Goal: Information Seeking & Learning: Check status

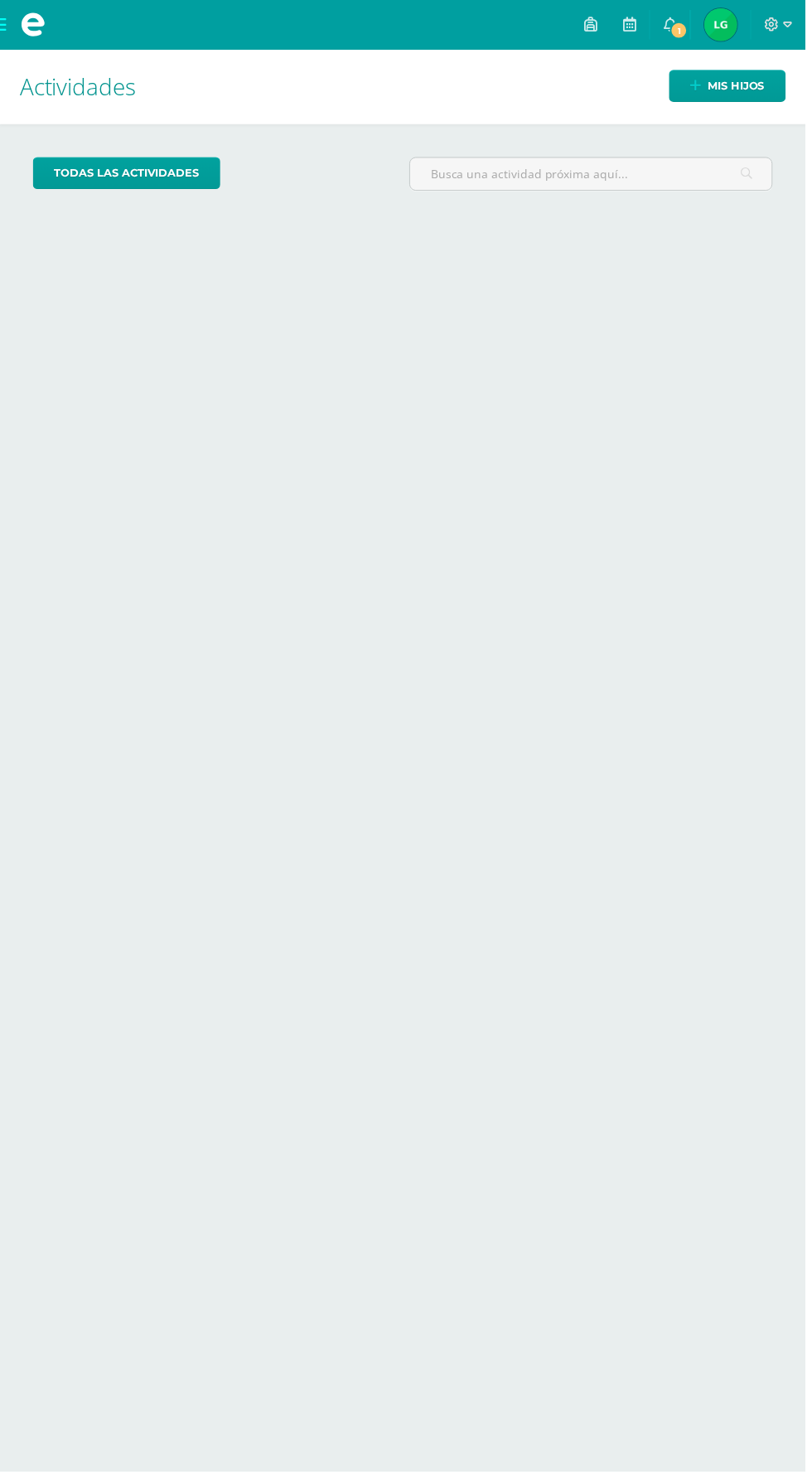
click at [735, 22] on img at bounding box center [726, 25] width 33 height 33
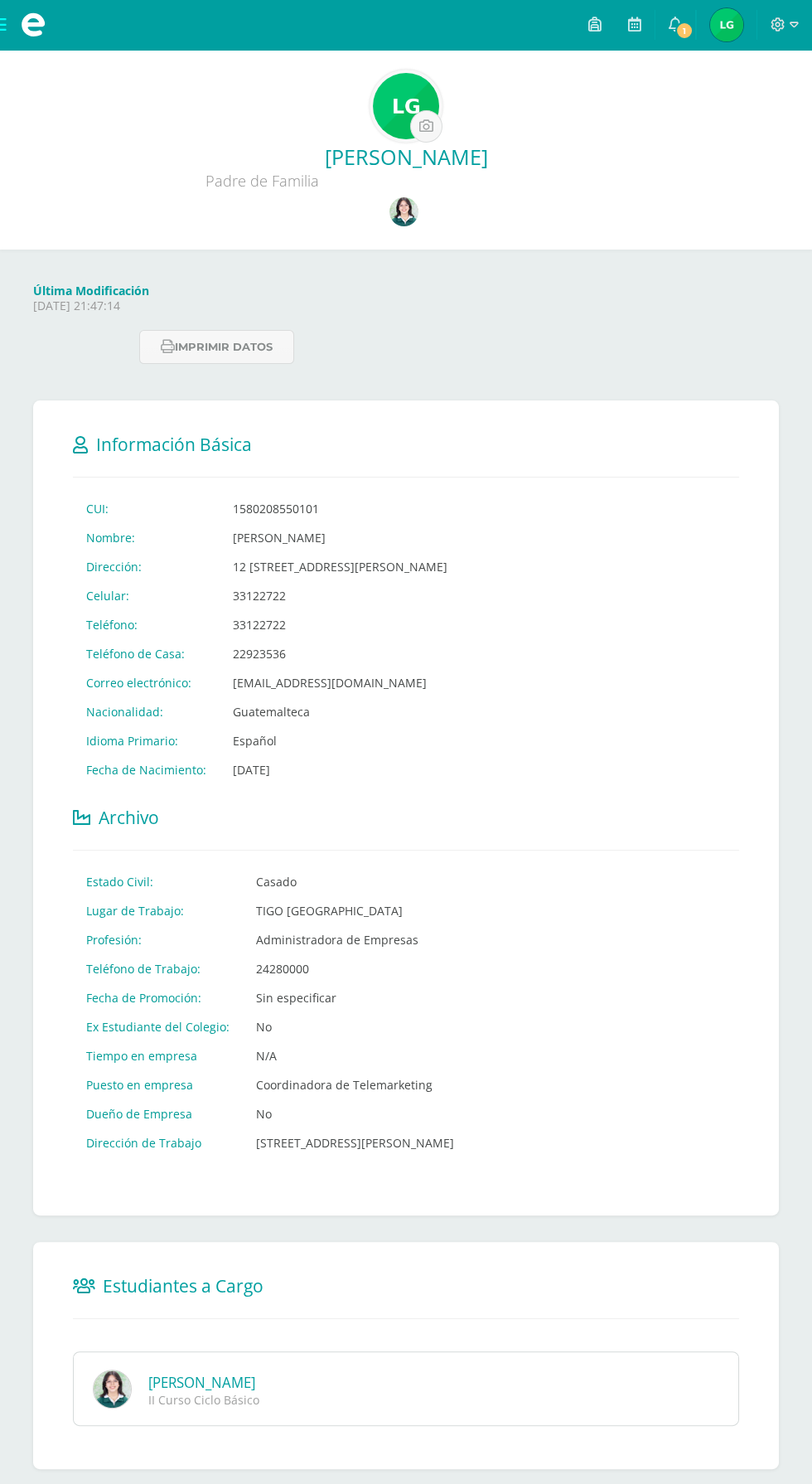
click at [401, 216] on img at bounding box center [404, 212] width 29 height 29
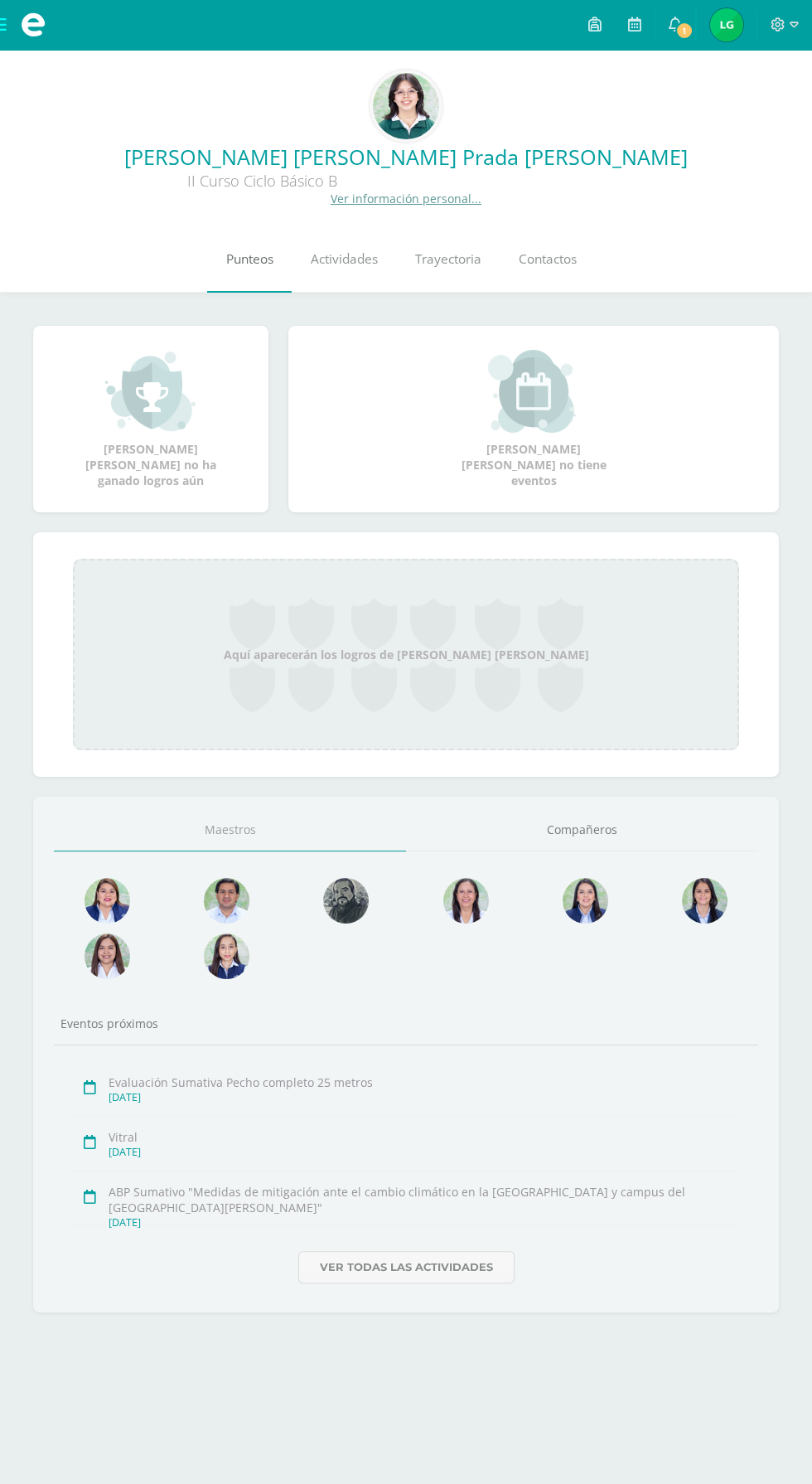
click at [263, 287] on link "Punteos" at bounding box center [249, 259] width 85 height 66
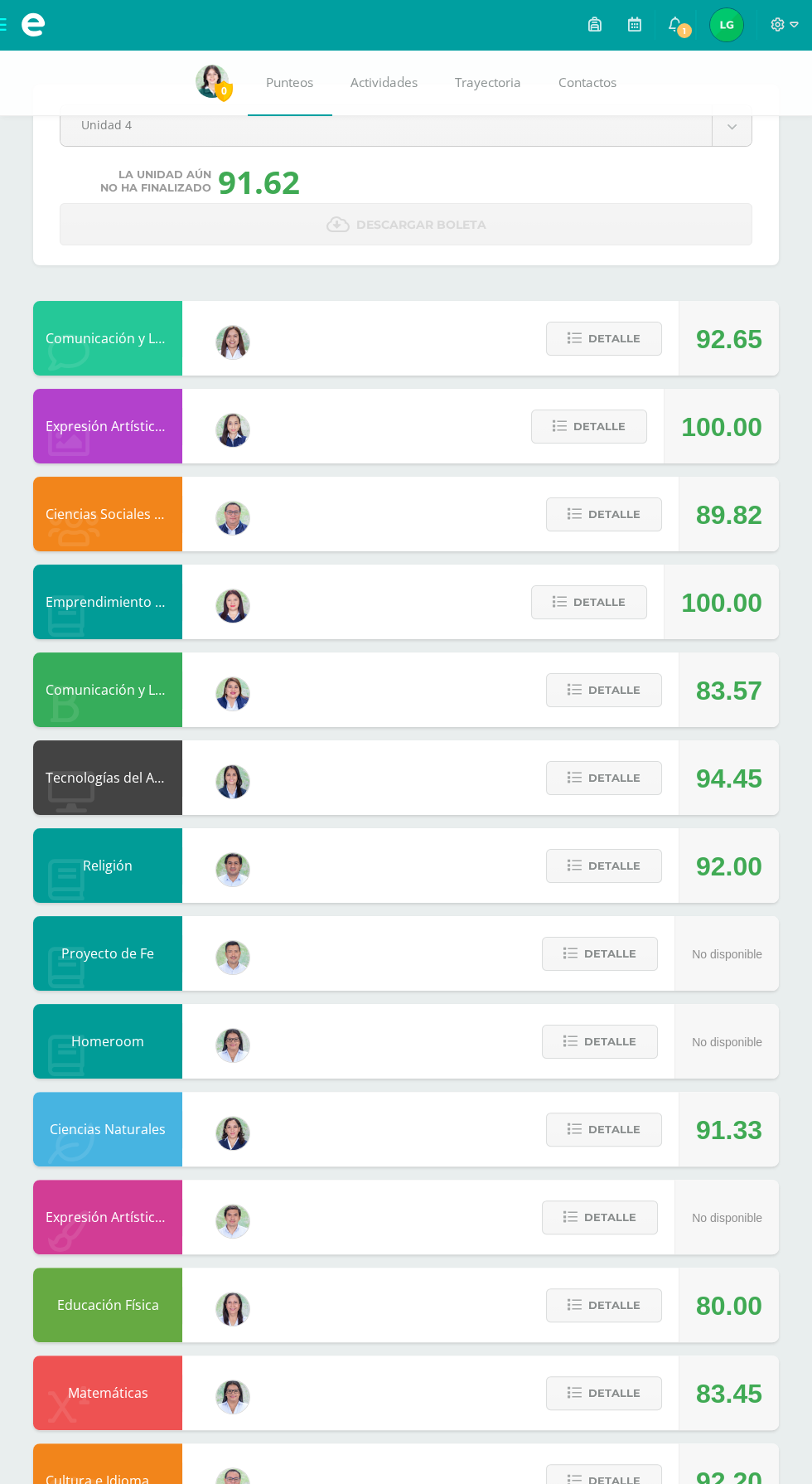
scroll to position [58, 0]
click at [618, 873] on span "Detalle" at bounding box center [614, 866] width 52 height 31
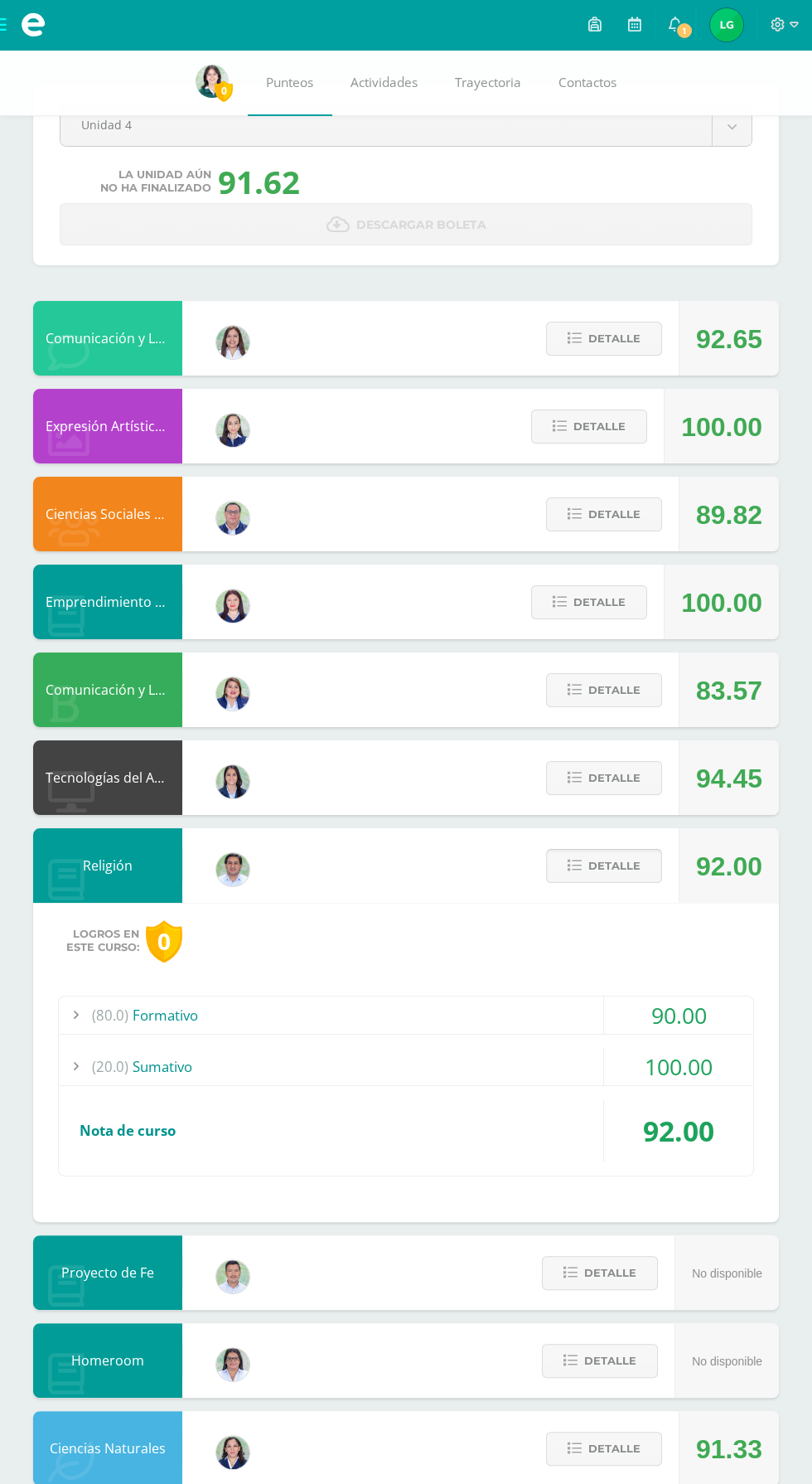
click at [629, 871] on span "Detalle" at bounding box center [614, 866] width 52 height 31
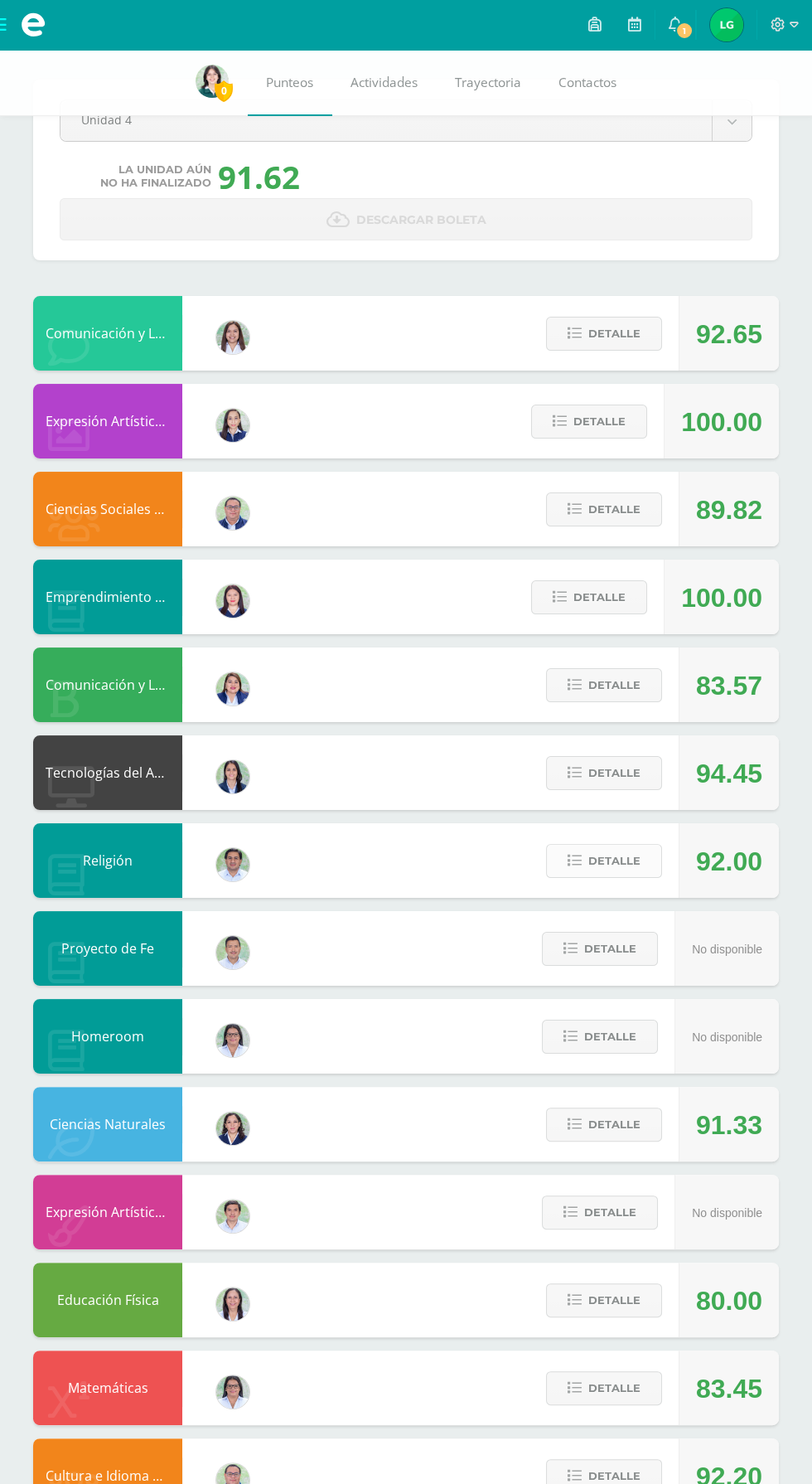
scroll to position [94, 0]
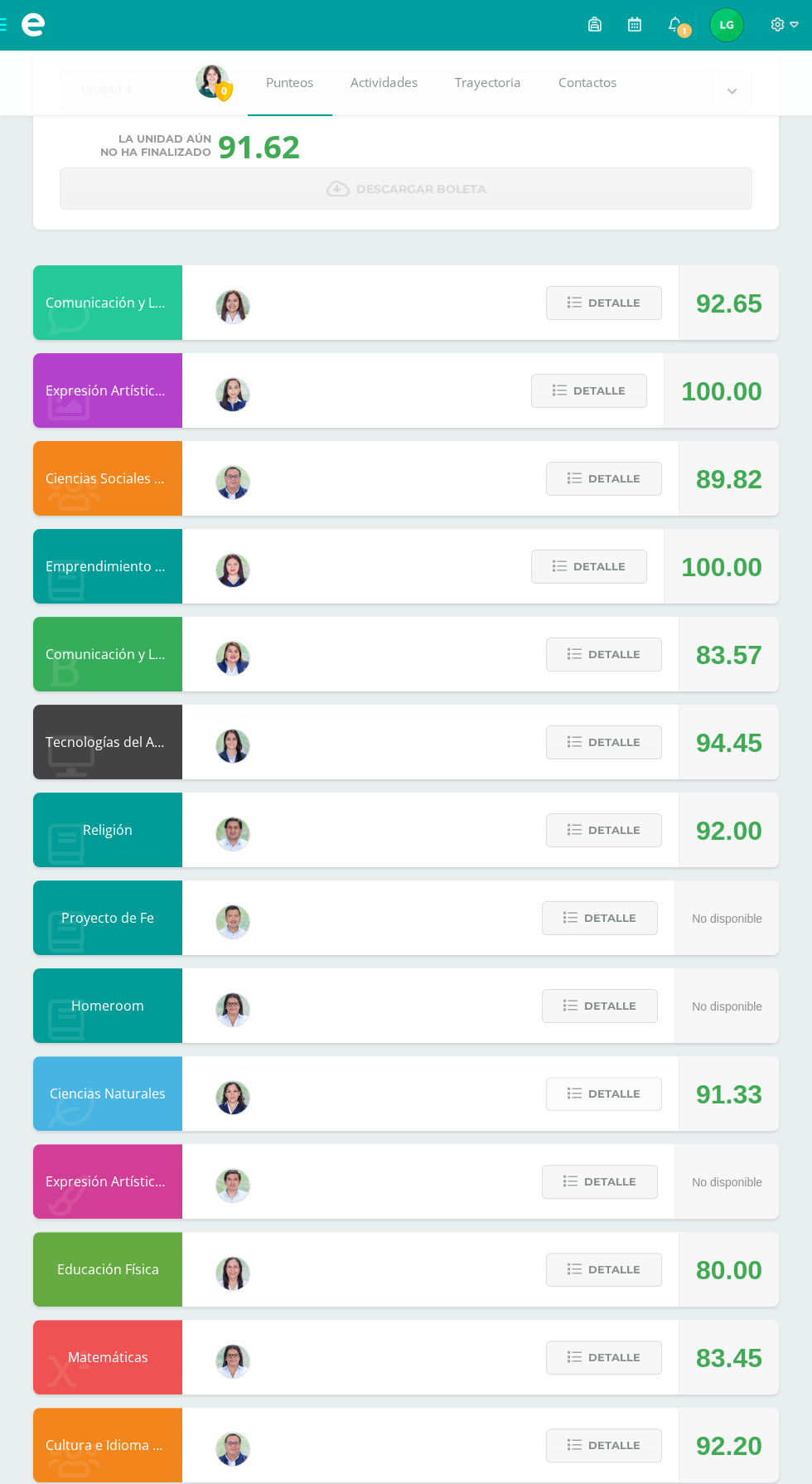
click at [579, 1104] on button "Detalle" at bounding box center [604, 1094] width 116 height 34
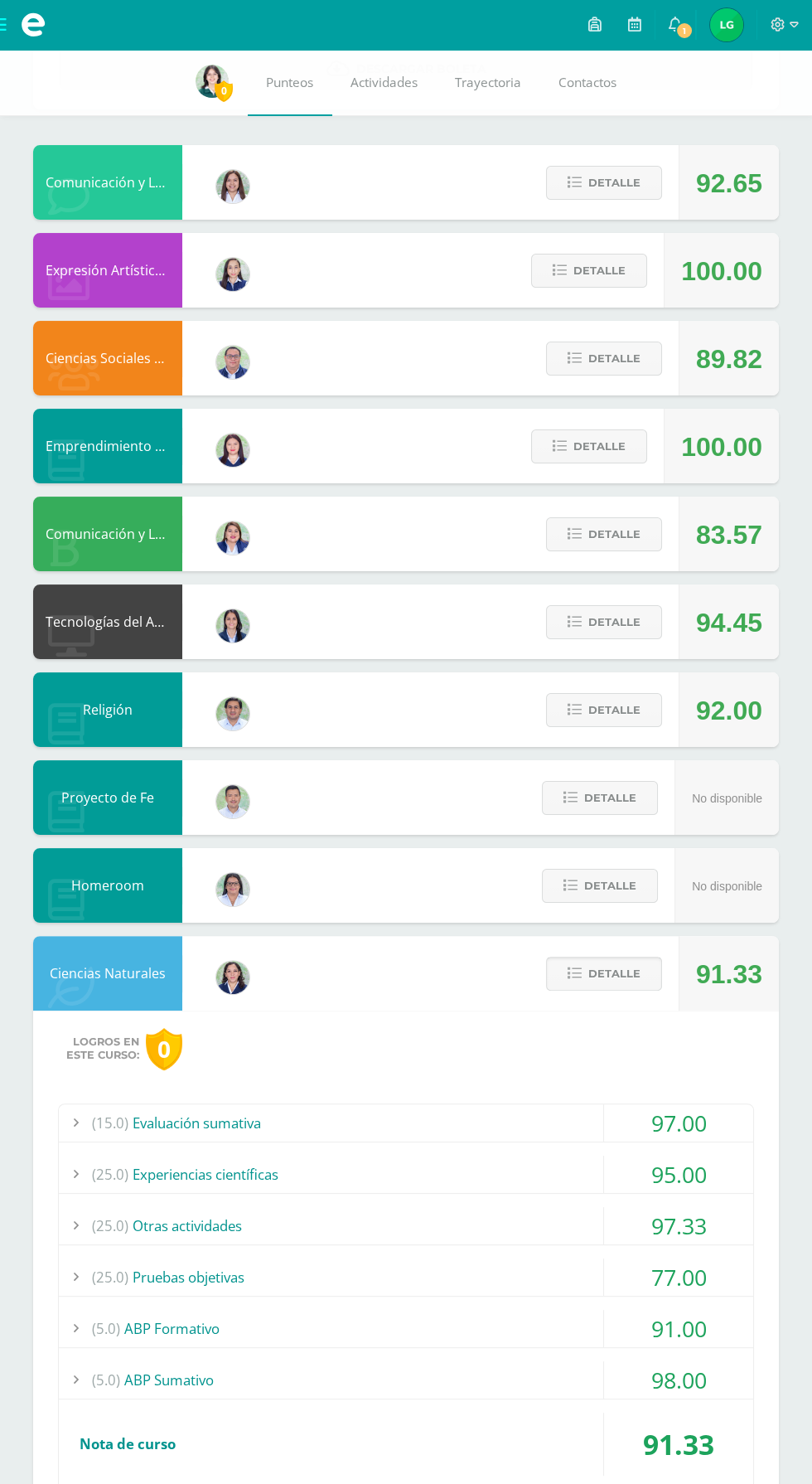
scroll to position [214, 0]
click at [108, 1377] on span "(5.0)" at bounding box center [106, 1379] width 29 height 37
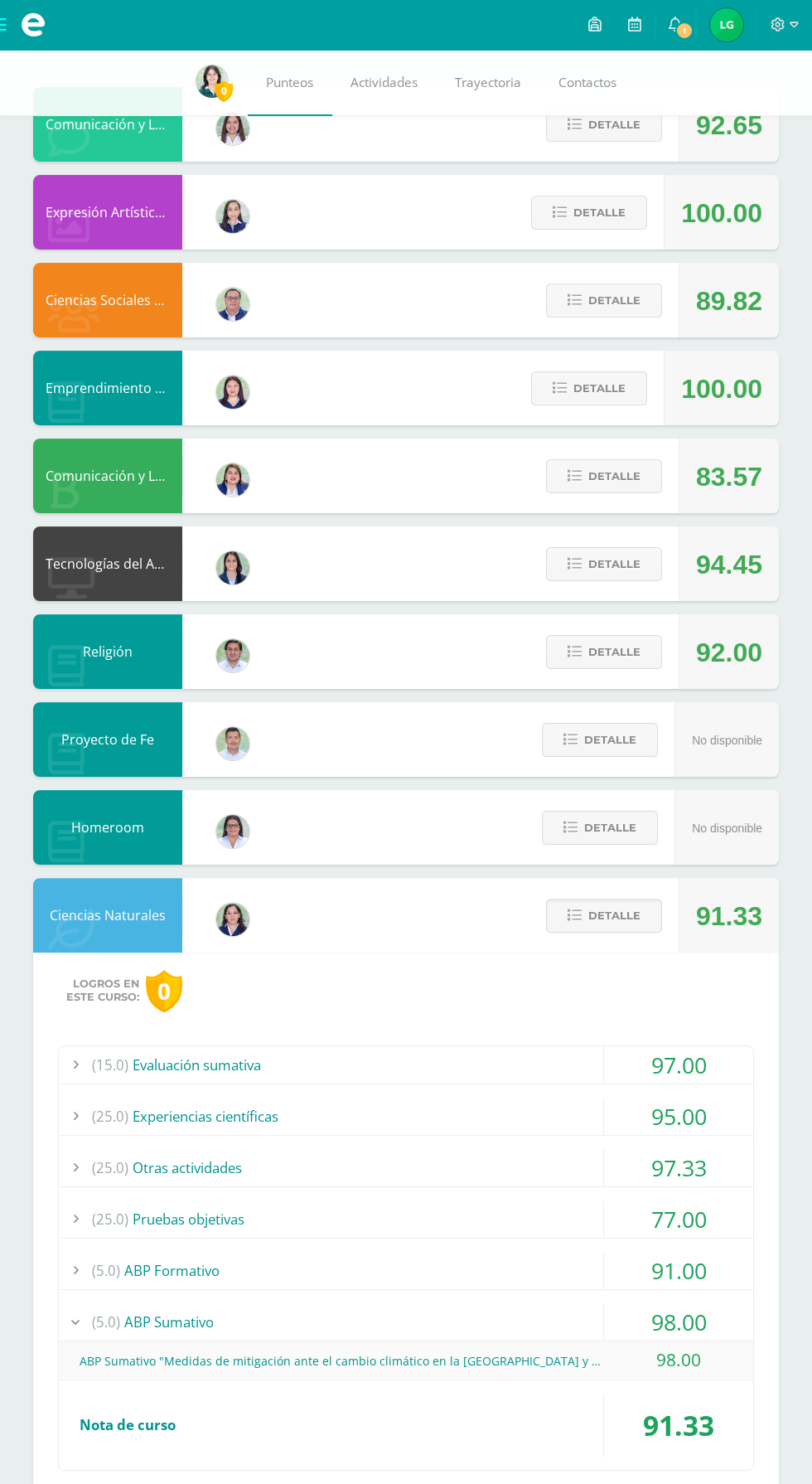
scroll to position [278, 0]
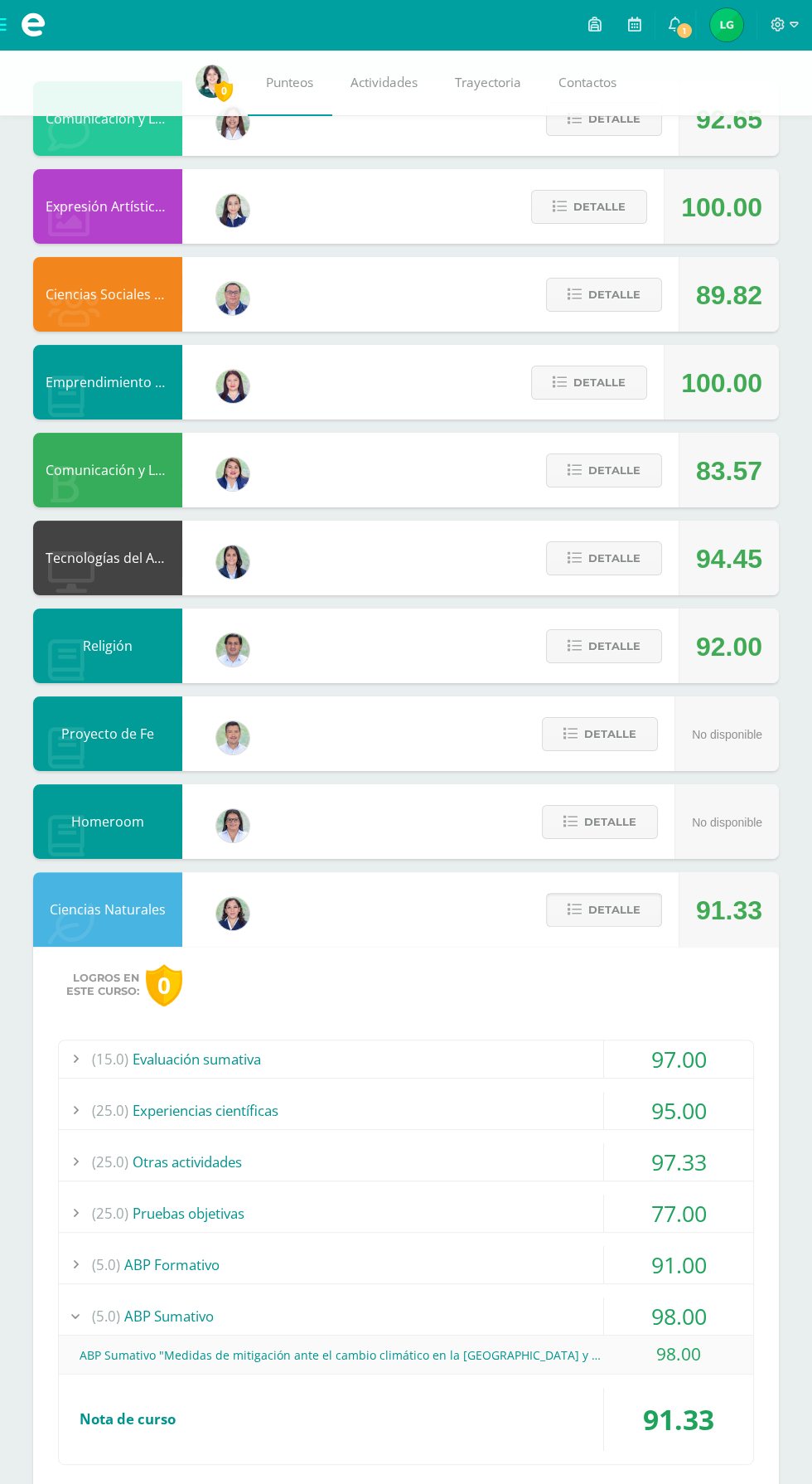
click at [637, 894] on span "Detalle" at bounding box center [614, 909] width 52 height 31
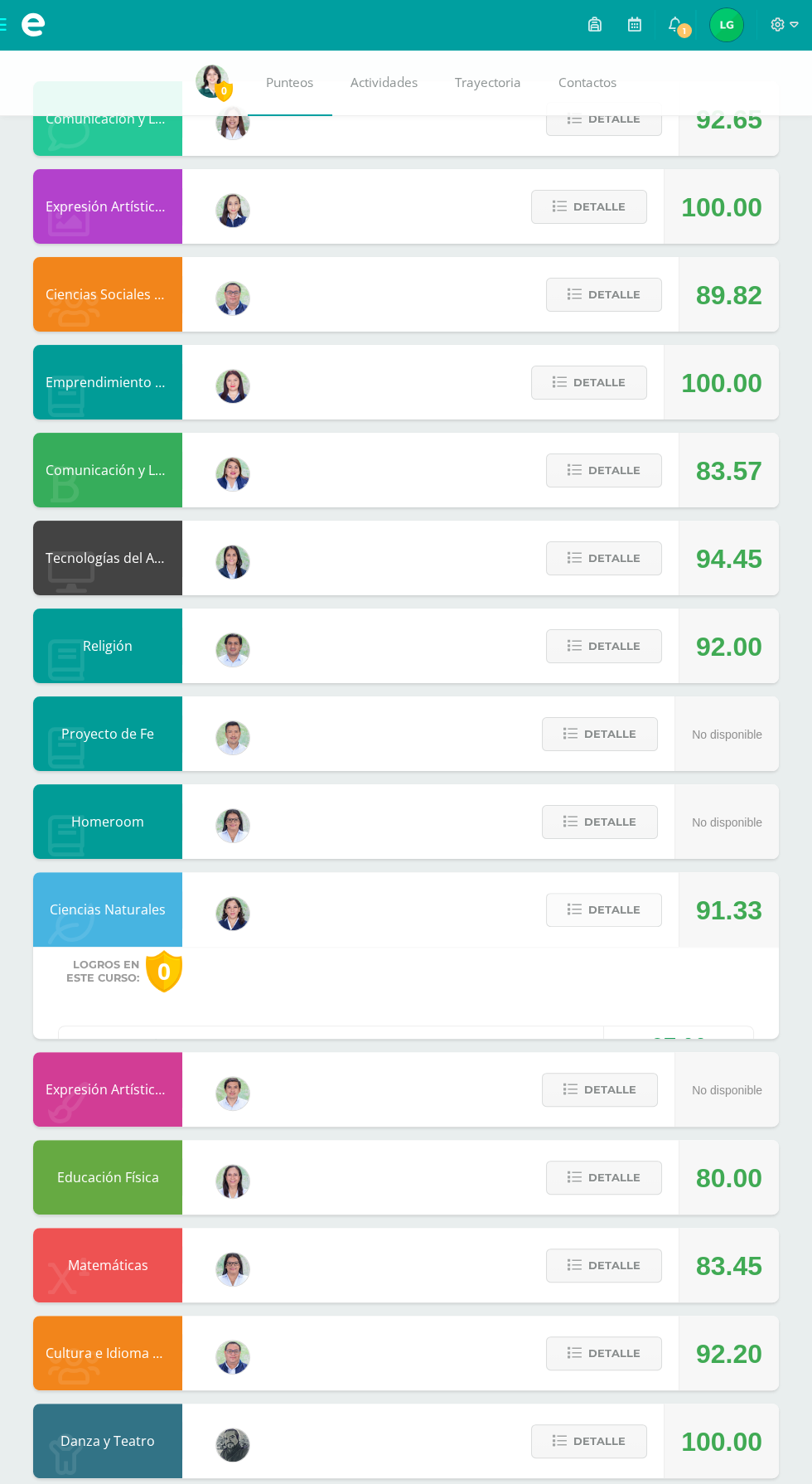
scroll to position [94, 0]
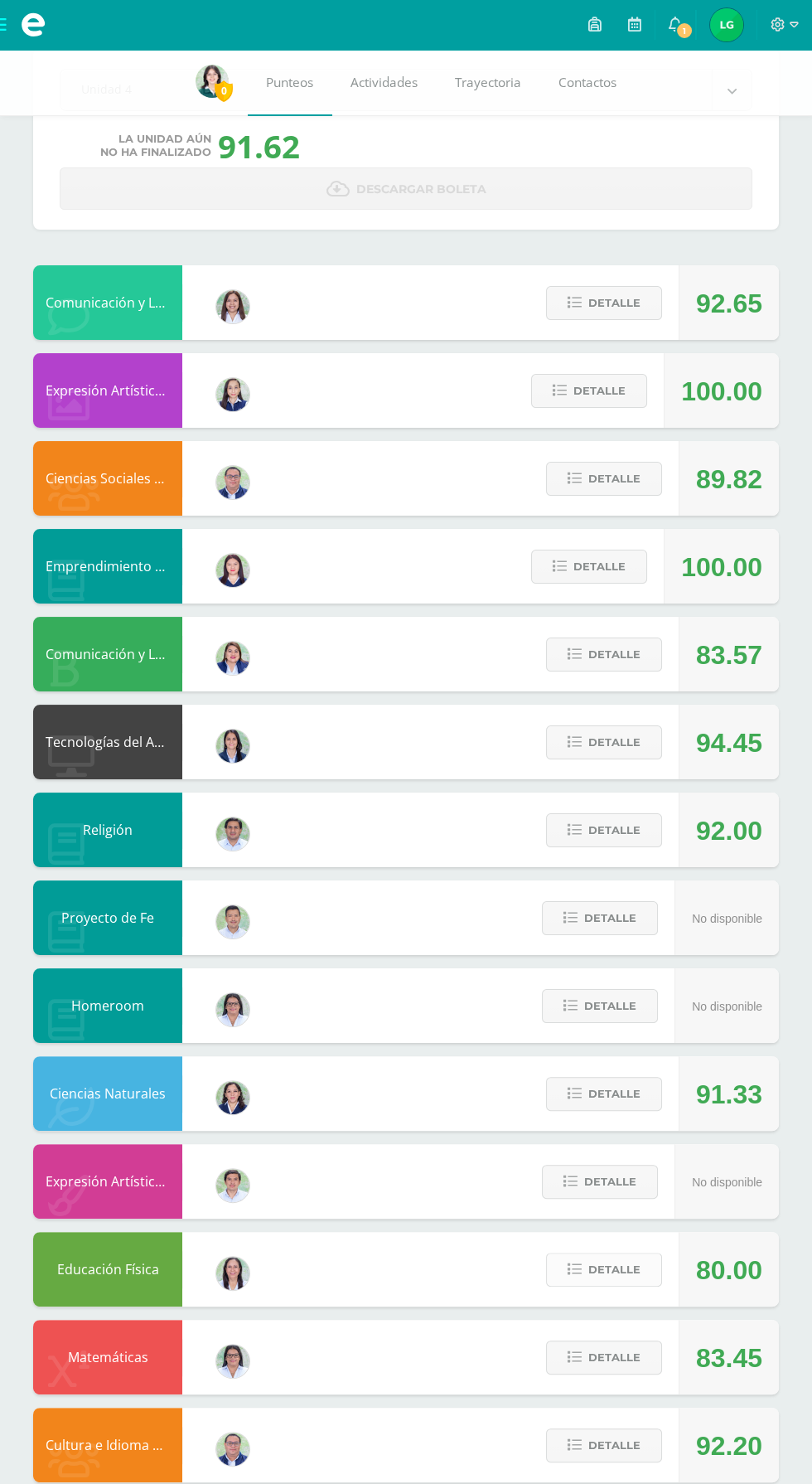
click at [602, 1264] on span "Detalle" at bounding box center [614, 1269] width 52 height 31
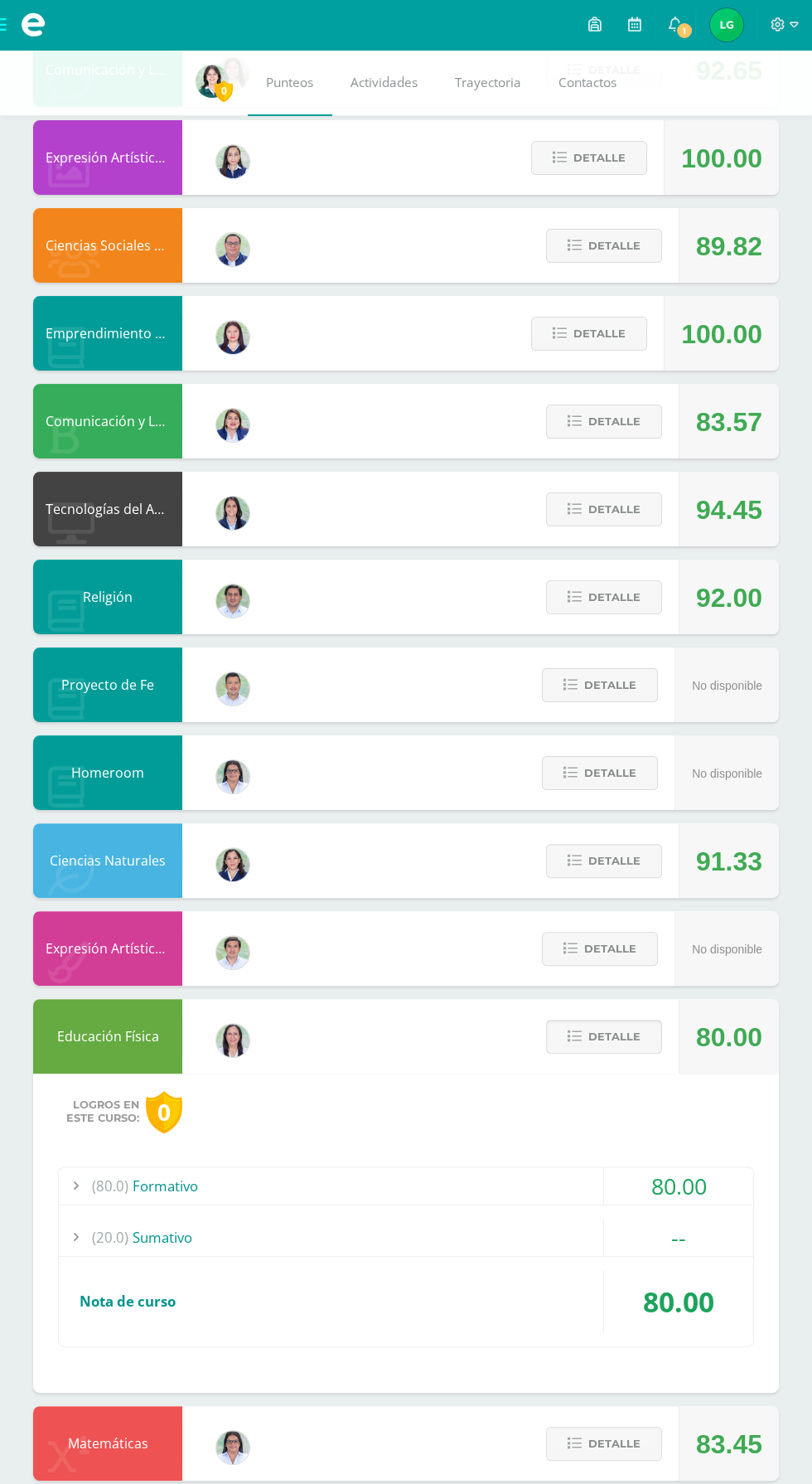
scroll to position [338, 0]
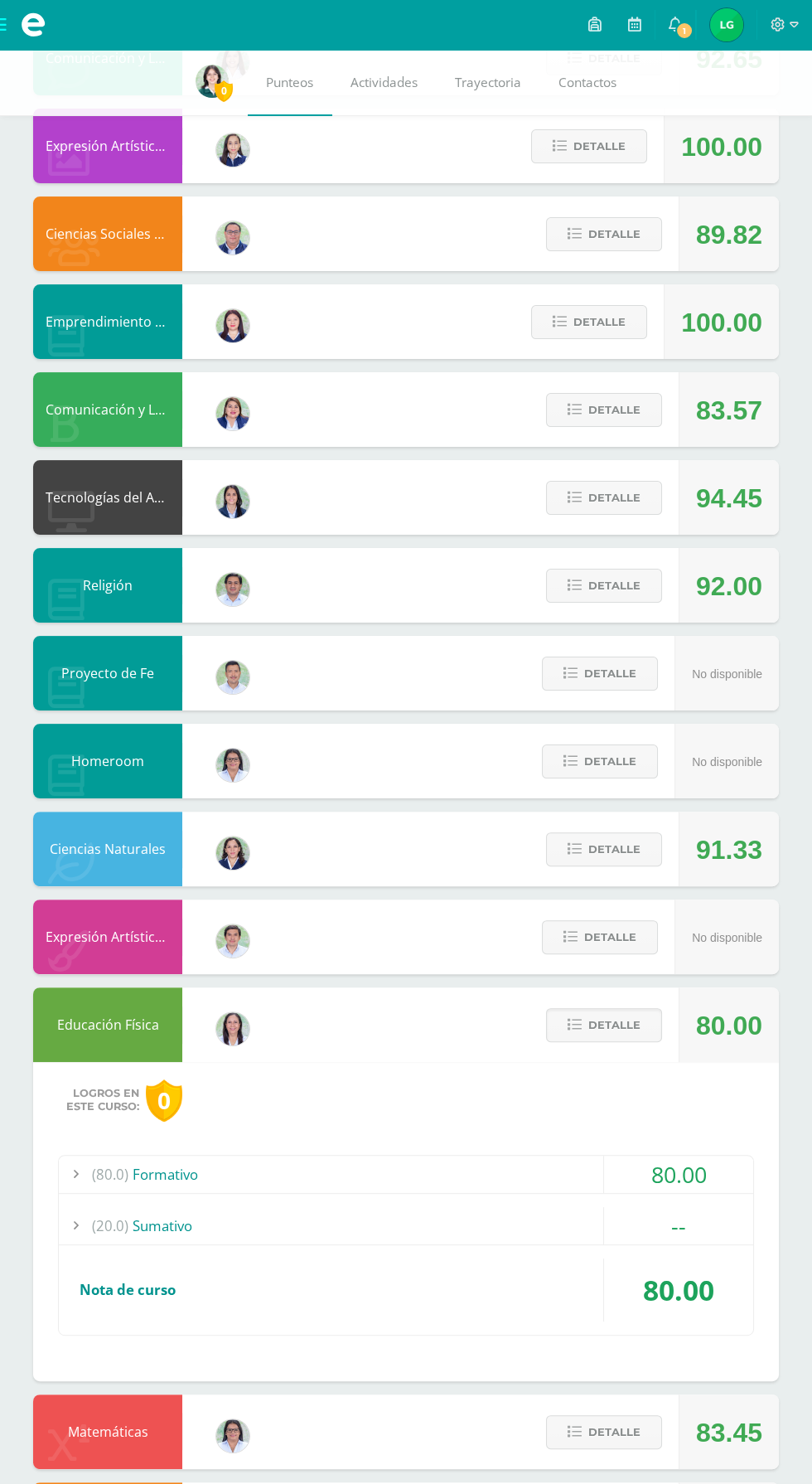
click at [494, 1220] on div "(20.0) Sumativo" at bounding box center [406, 1225] width 695 height 37
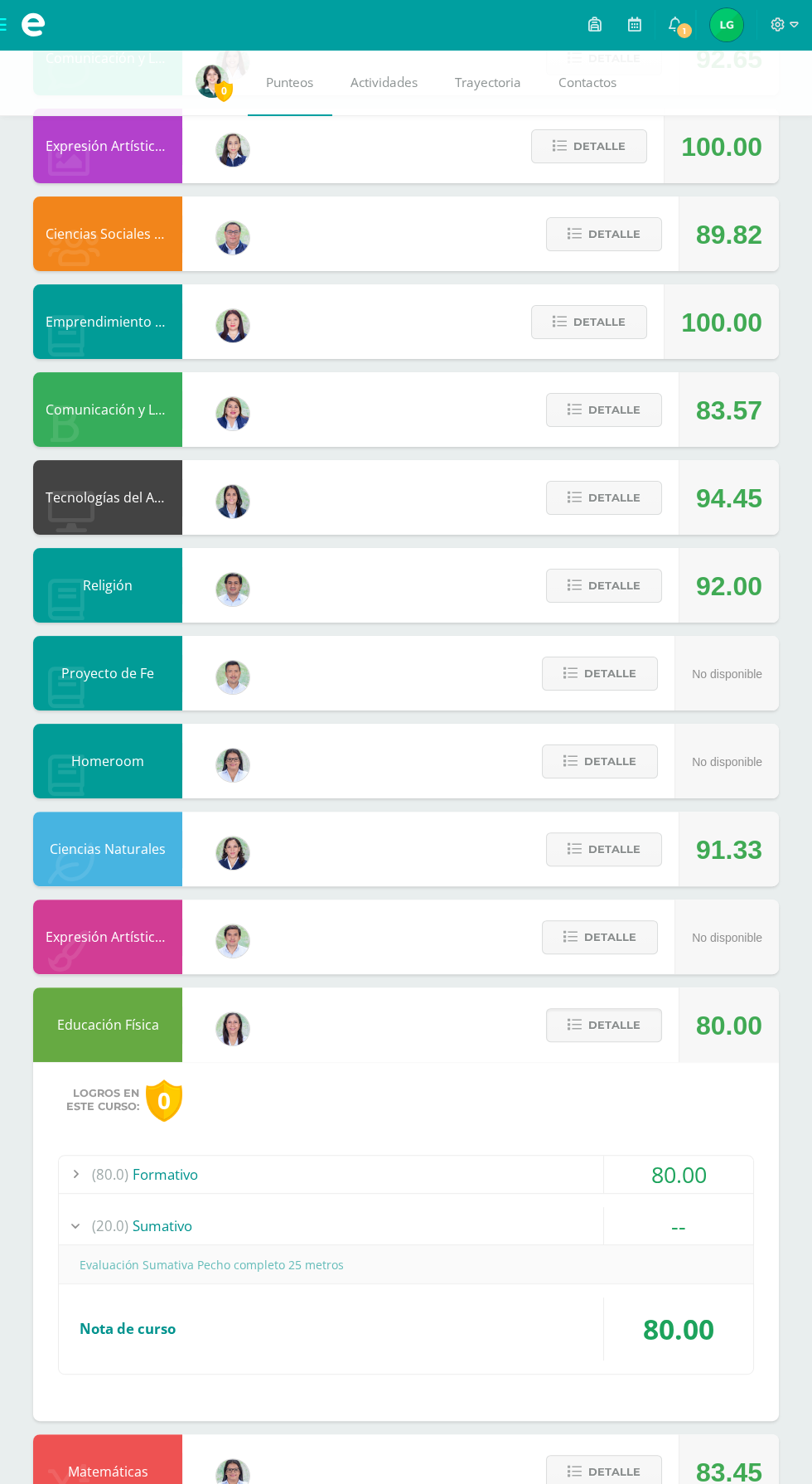
click at [513, 1234] on div "(20.0) Sumativo" at bounding box center [406, 1225] width 695 height 37
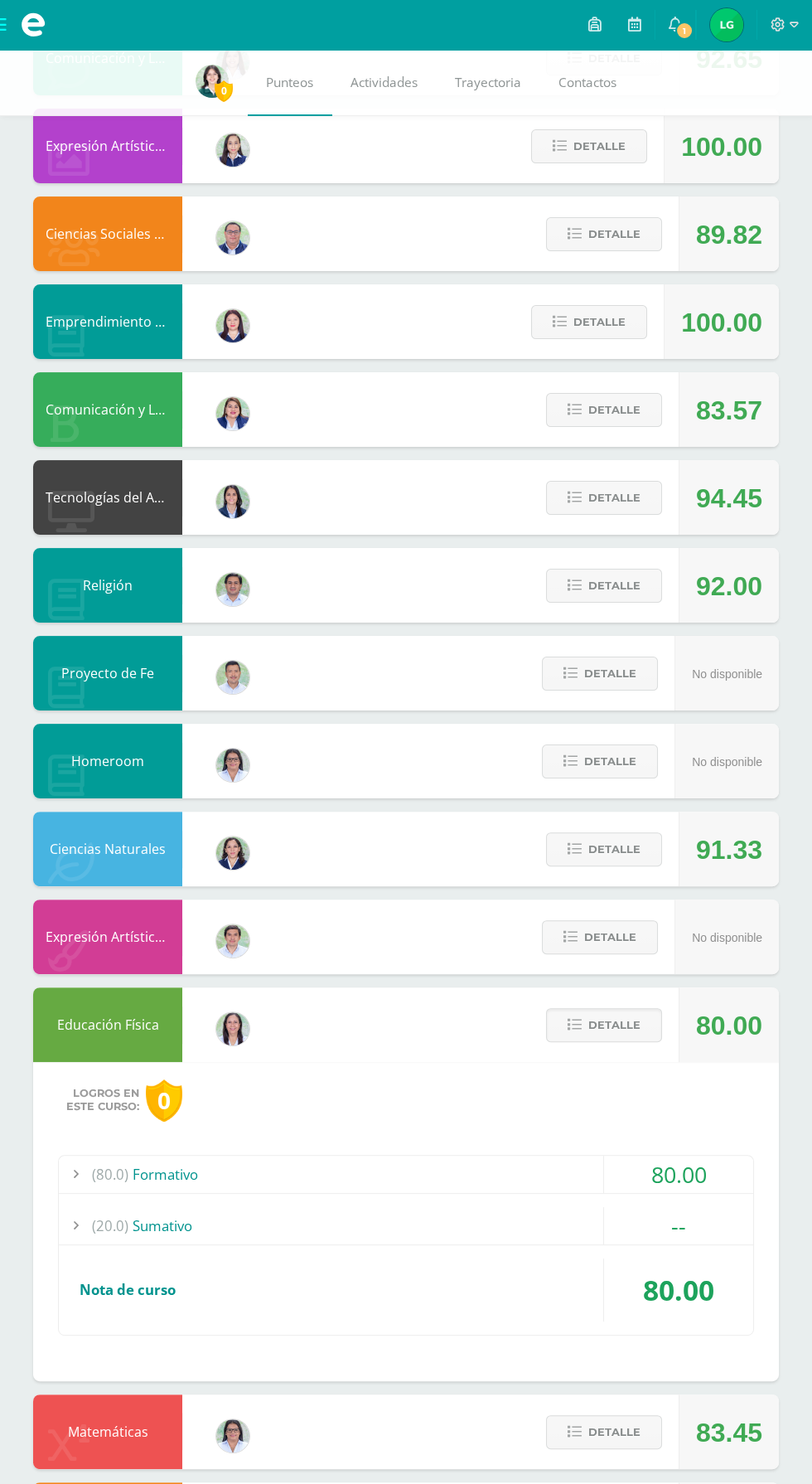
click at [536, 1157] on div "(80.0) Formativo" at bounding box center [406, 1174] width 695 height 37
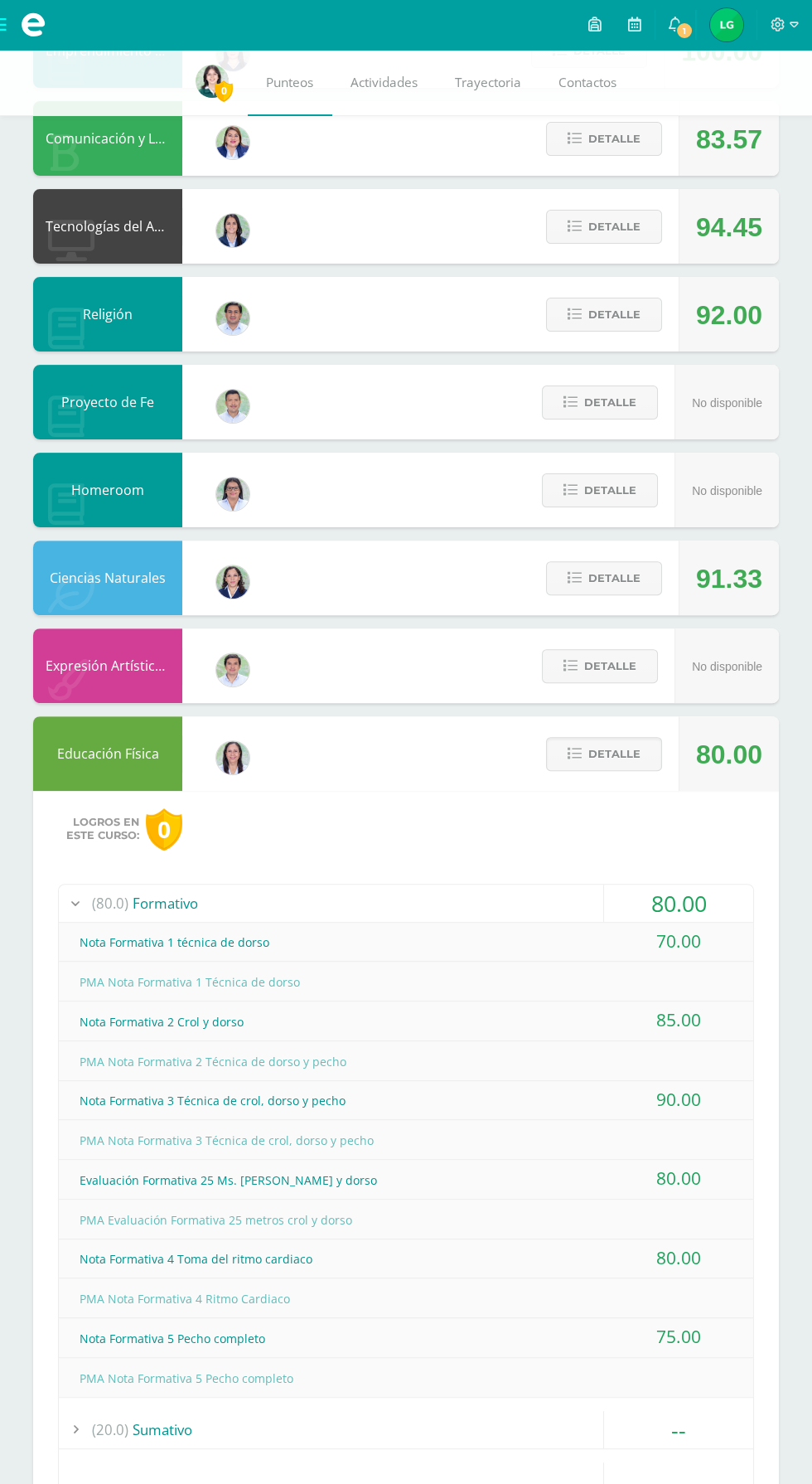
scroll to position [628, 0]
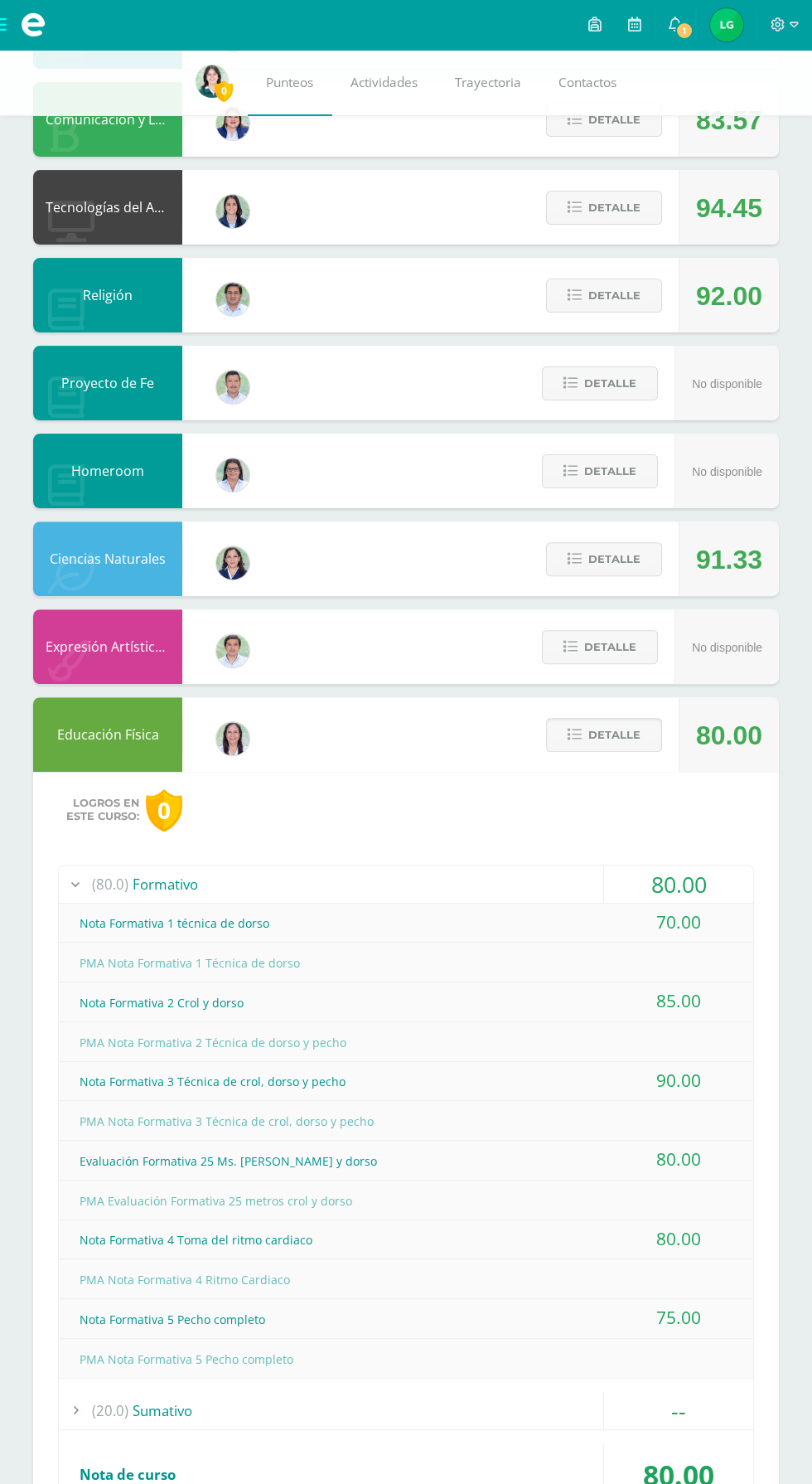
click at [641, 729] on button "Detalle" at bounding box center [604, 735] width 116 height 34
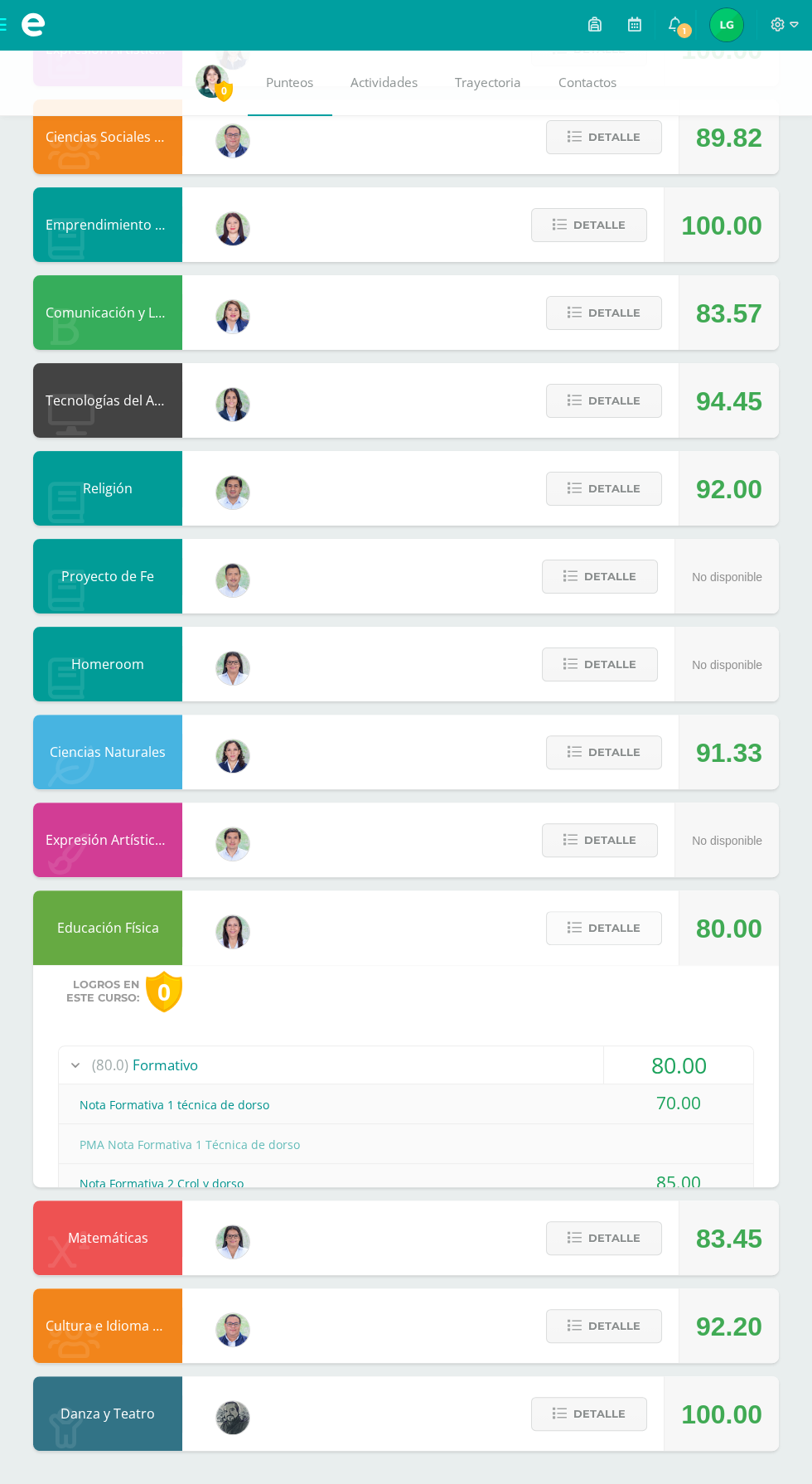
scroll to position [94, 0]
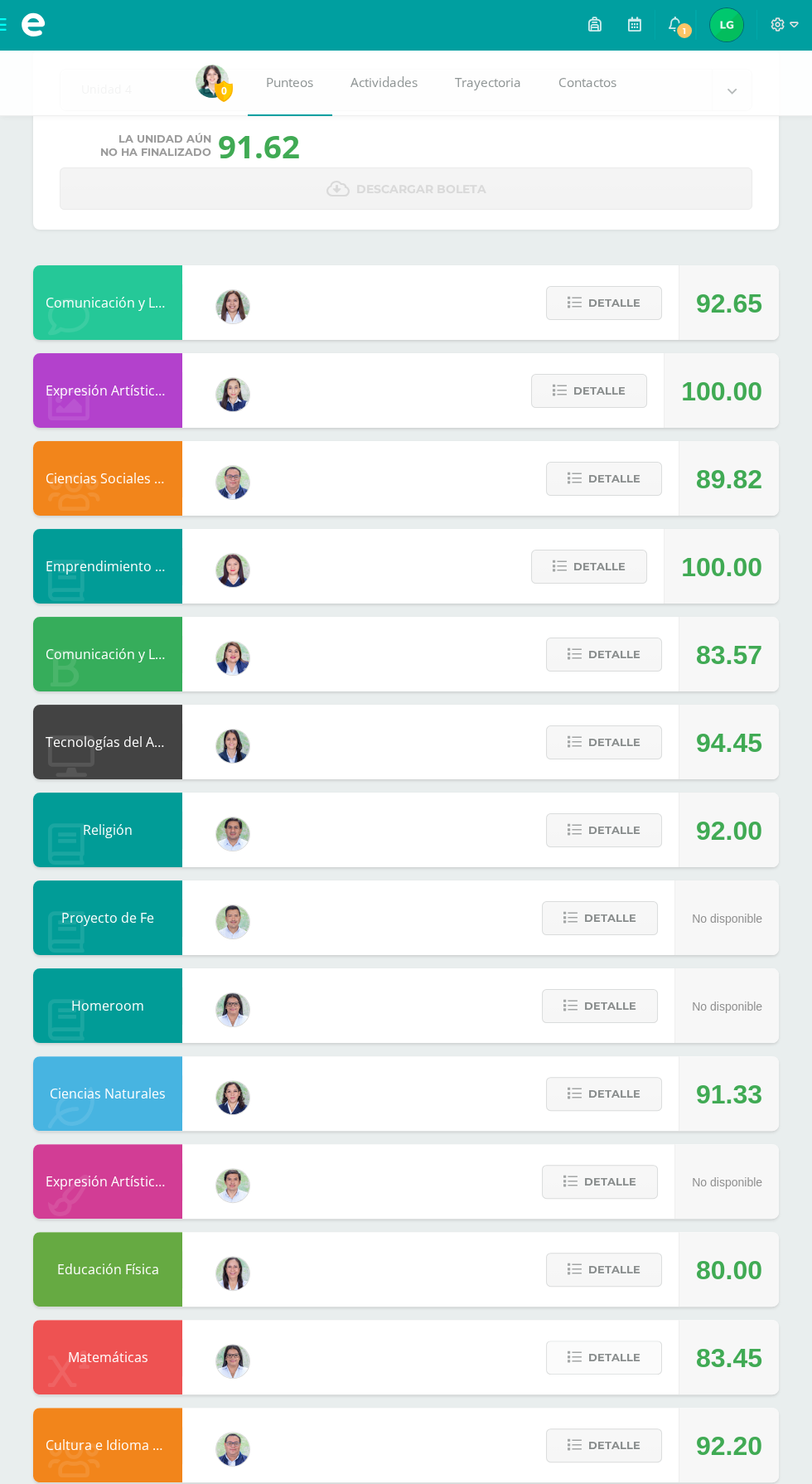
click at [627, 1364] on span "Detalle" at bounding box center [614, 1357] width 52 height 31
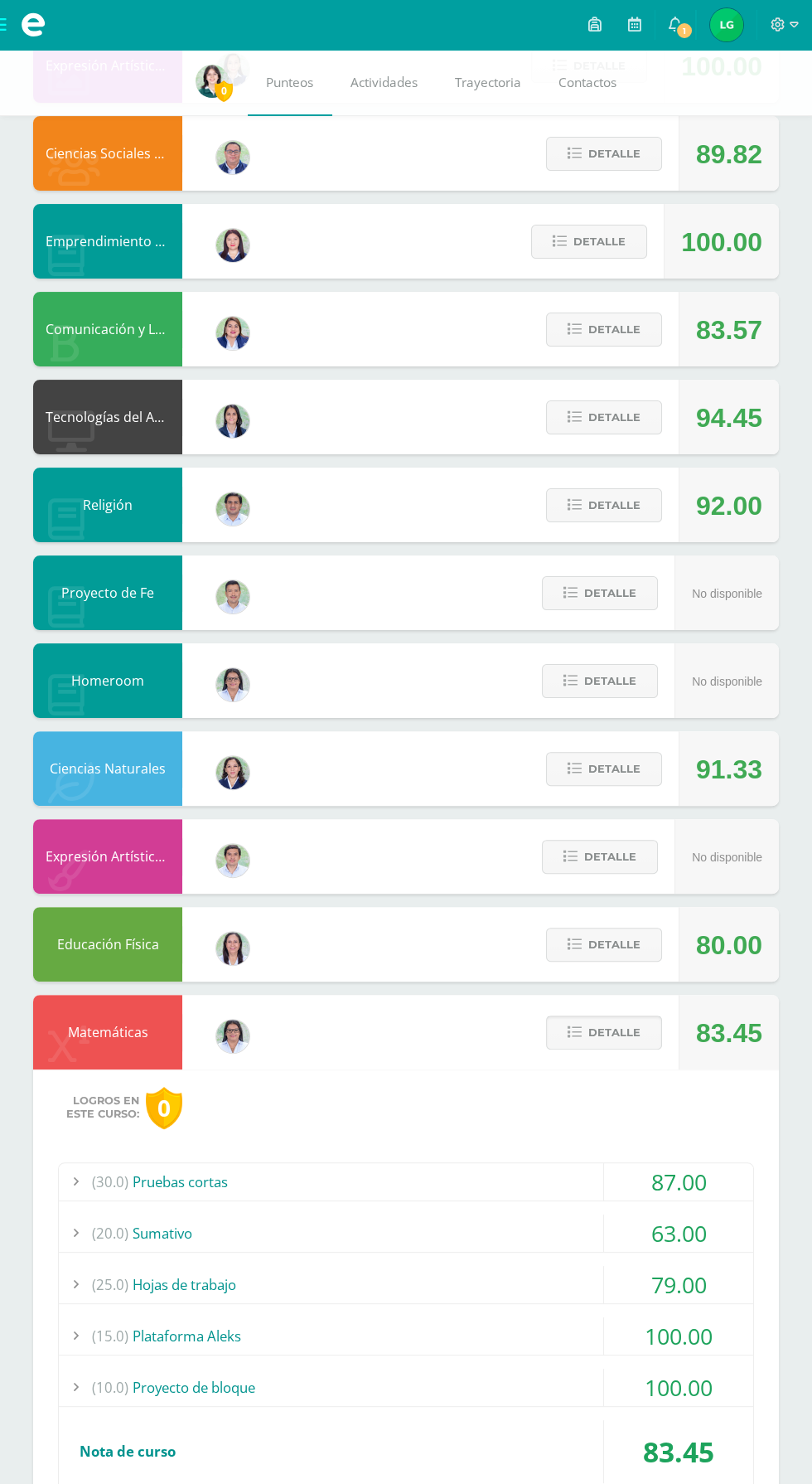
scroll to position [419, 0]
click at [126, 1221] on span "(20.0)" at bounding box center [110, 1231] width 36 height 37
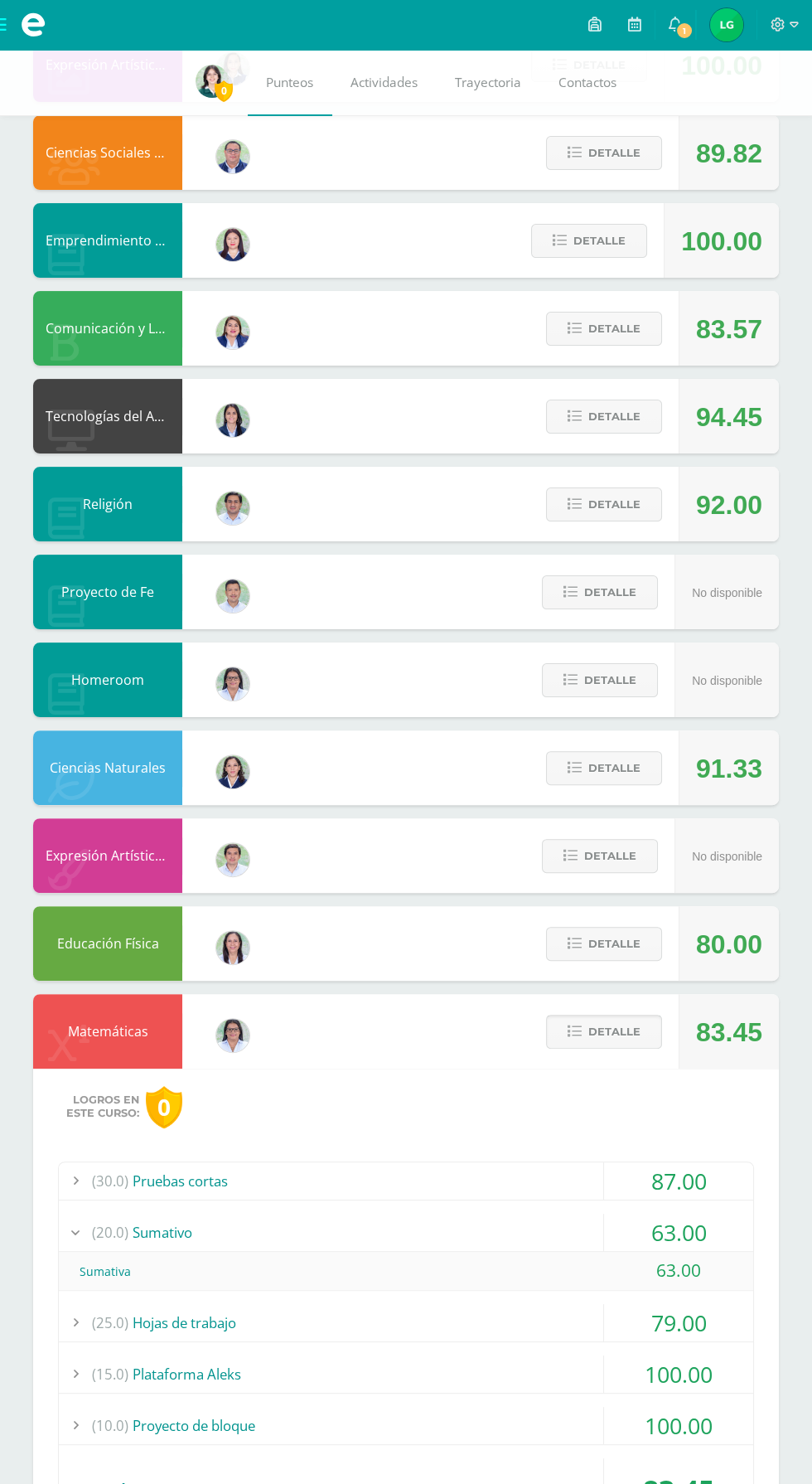
click at [595, 1036] on span "Detalle" at bounding box center [614, 1032] width 52 height 31
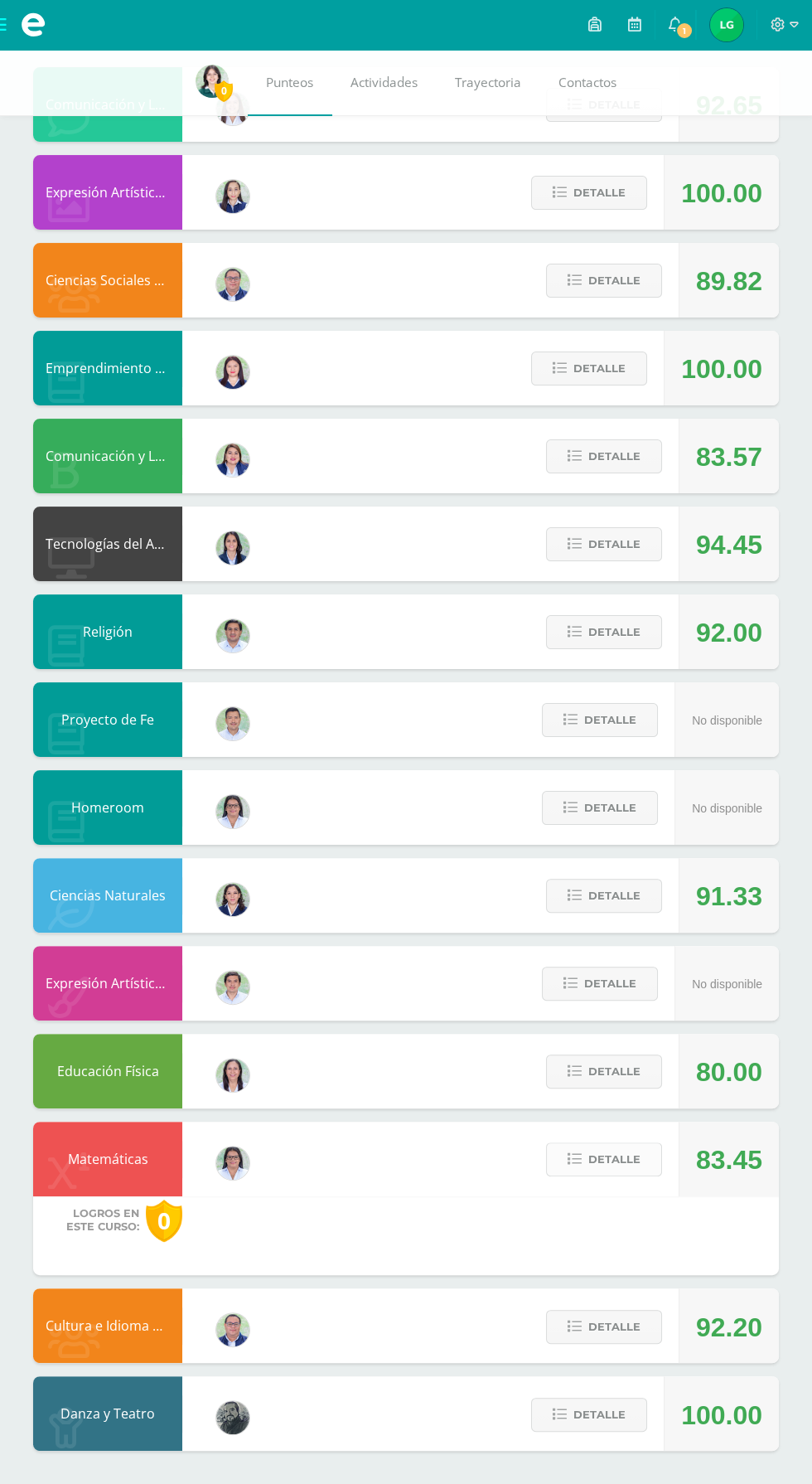
scroll to position [94, 0]
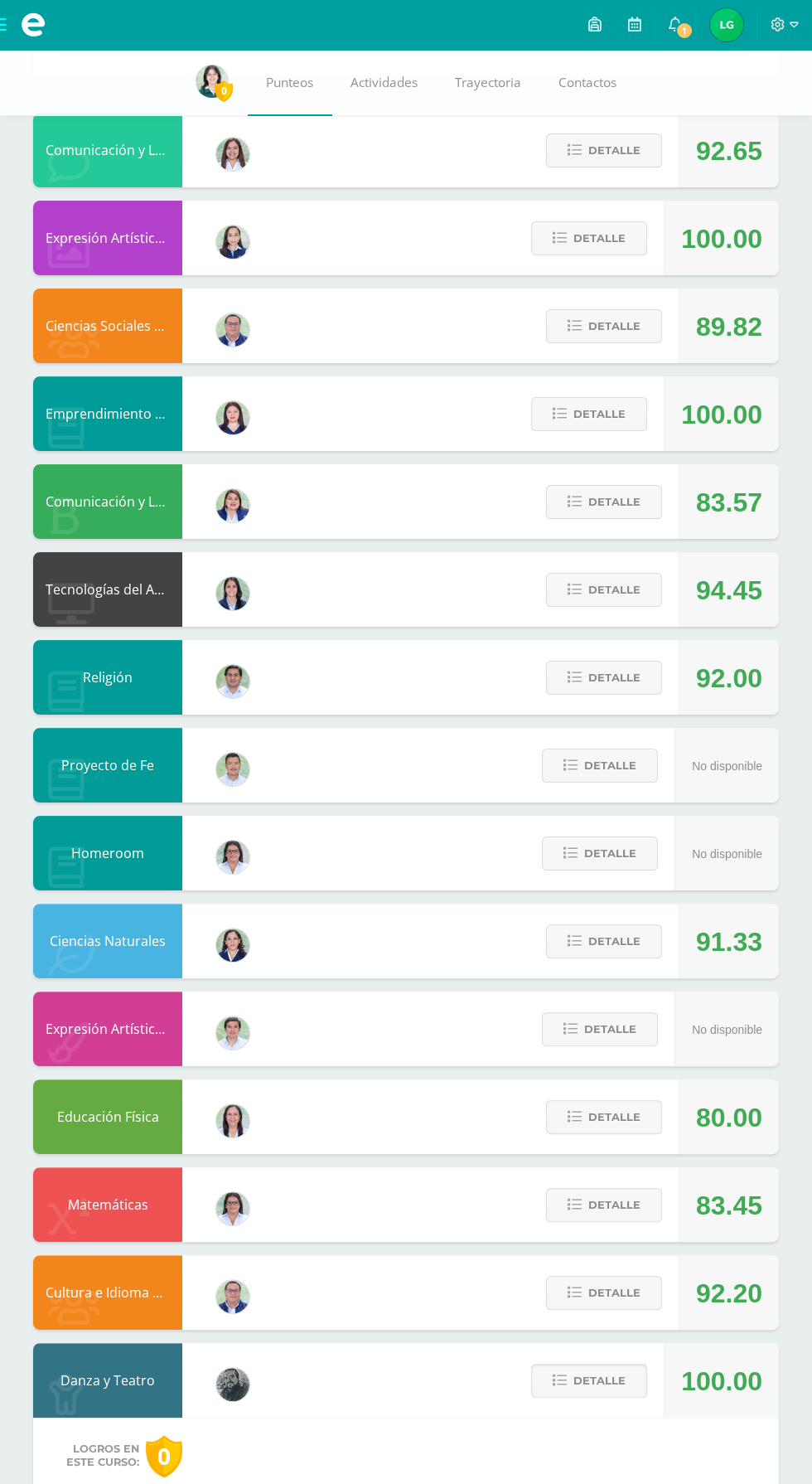
scroll to position [411, 0]
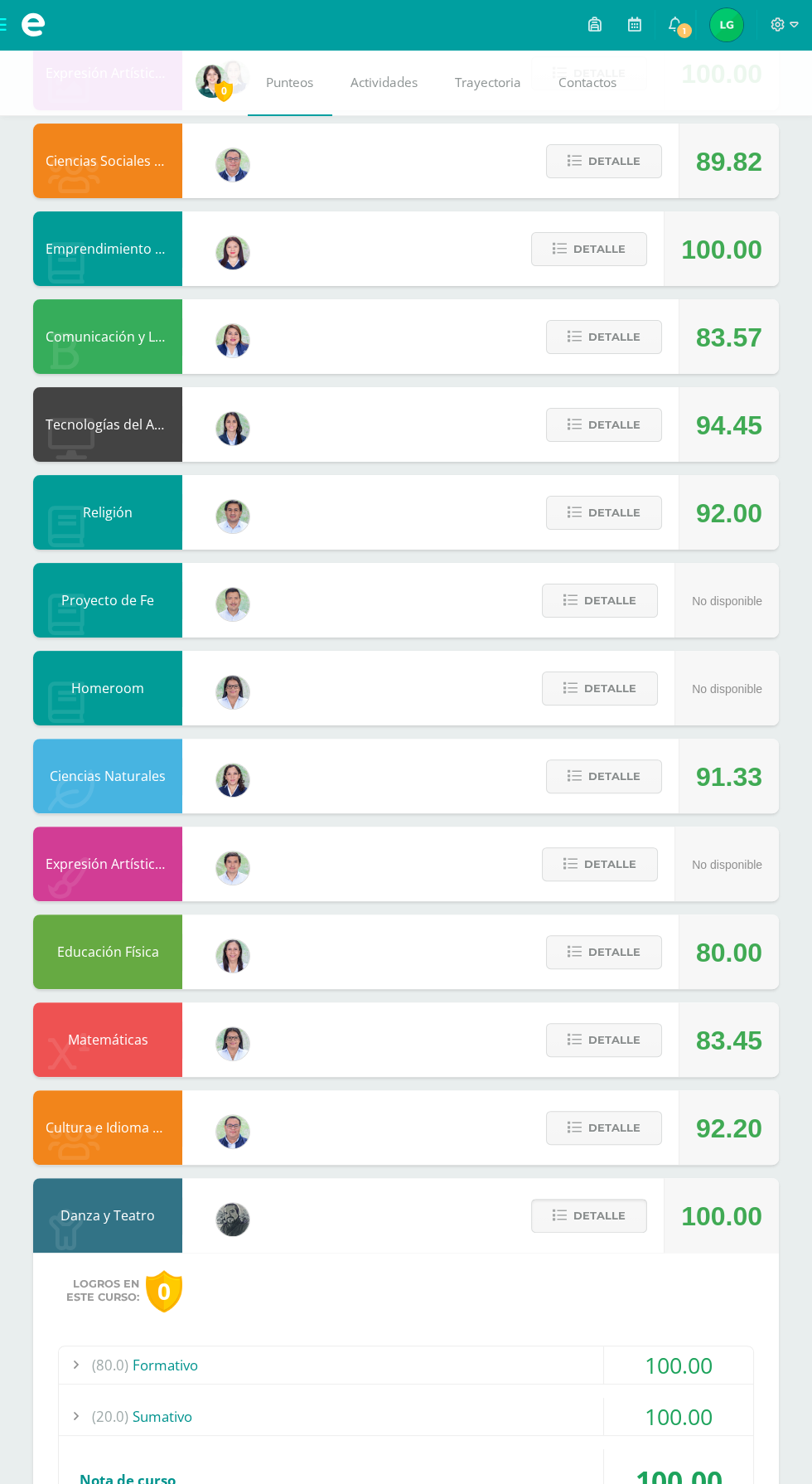
click at [619, 1221] on span "Detalle" at bounding box center [599, 1216] width 52 height 31
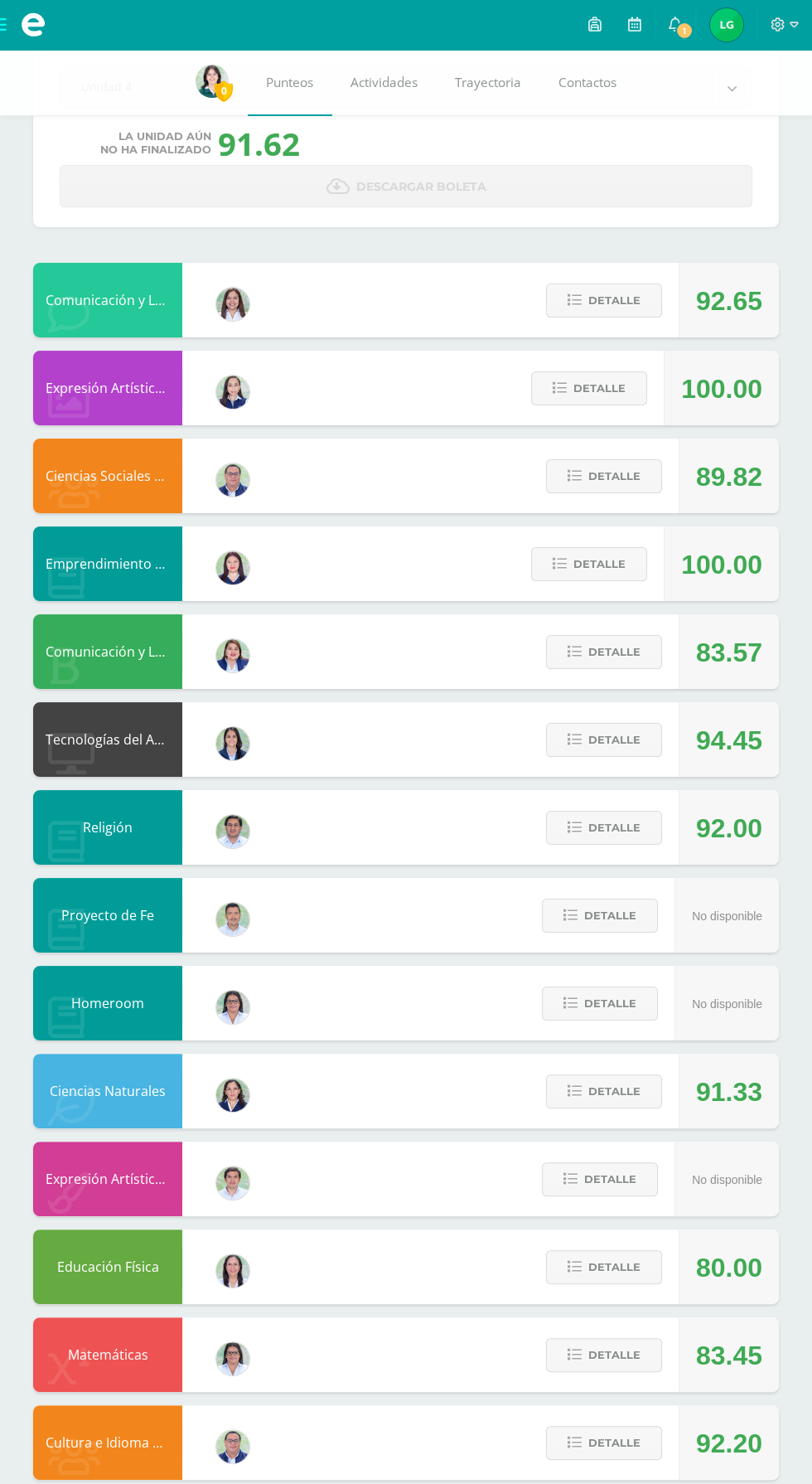
scroll to position [94, 0]
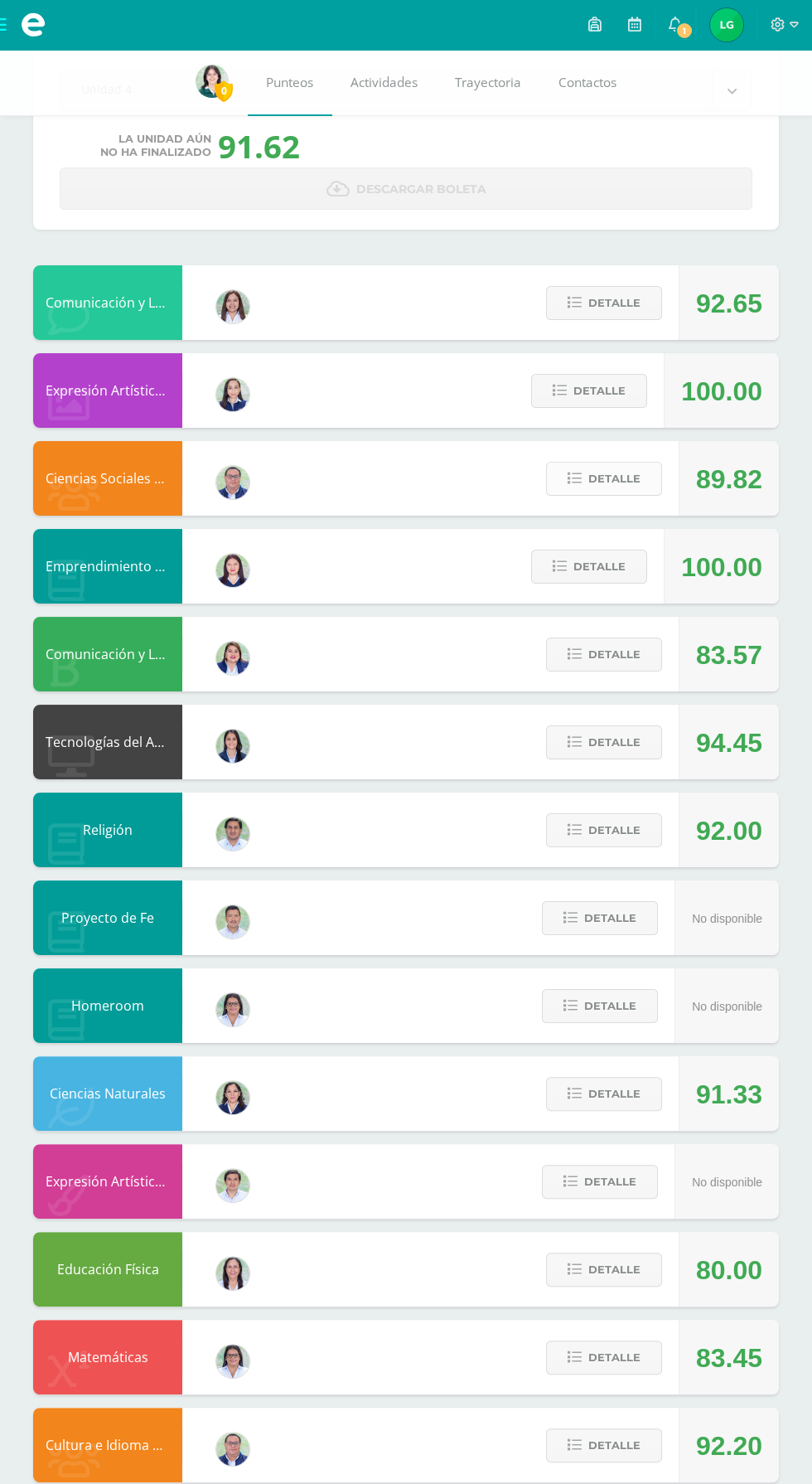
click at [607, 478] on span "Detalle" at bounding box center [614, 478] width 52 height 31
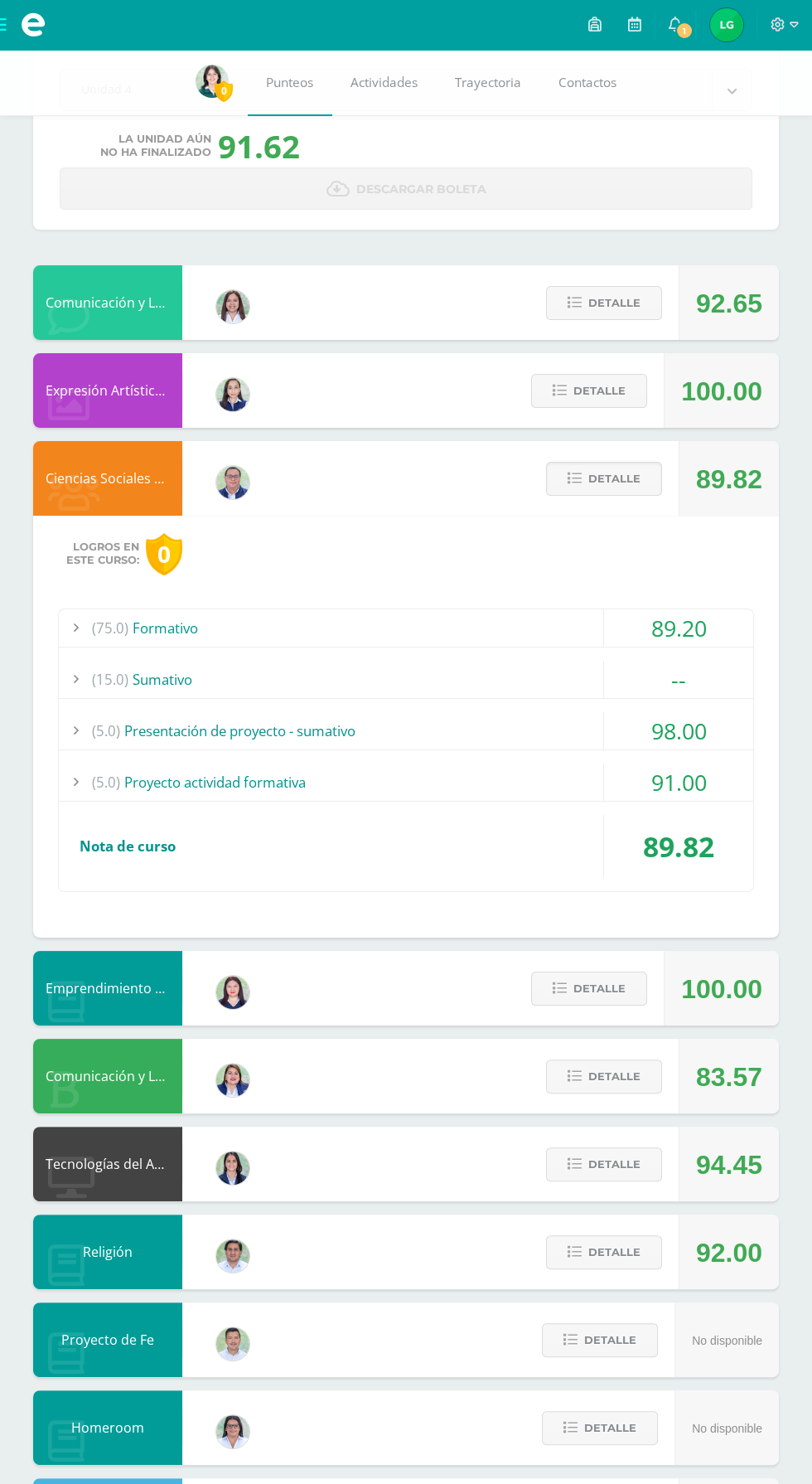
click at [678, 677] on div "--" at bounding box center [678, 679] width 149 height 37
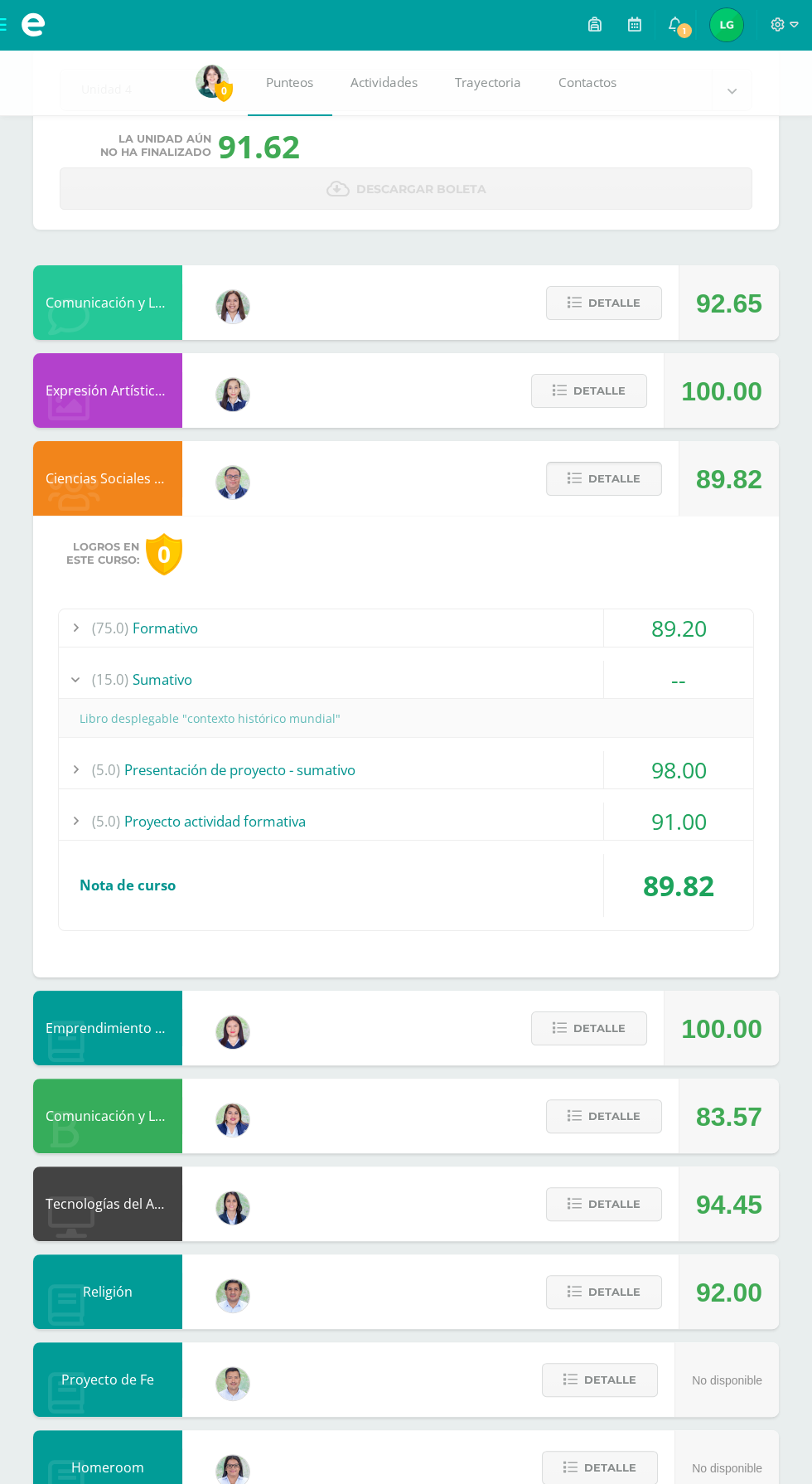
click at [608, 478] on span "Detalle" at bounding box center [614, 478] width 52 height 31
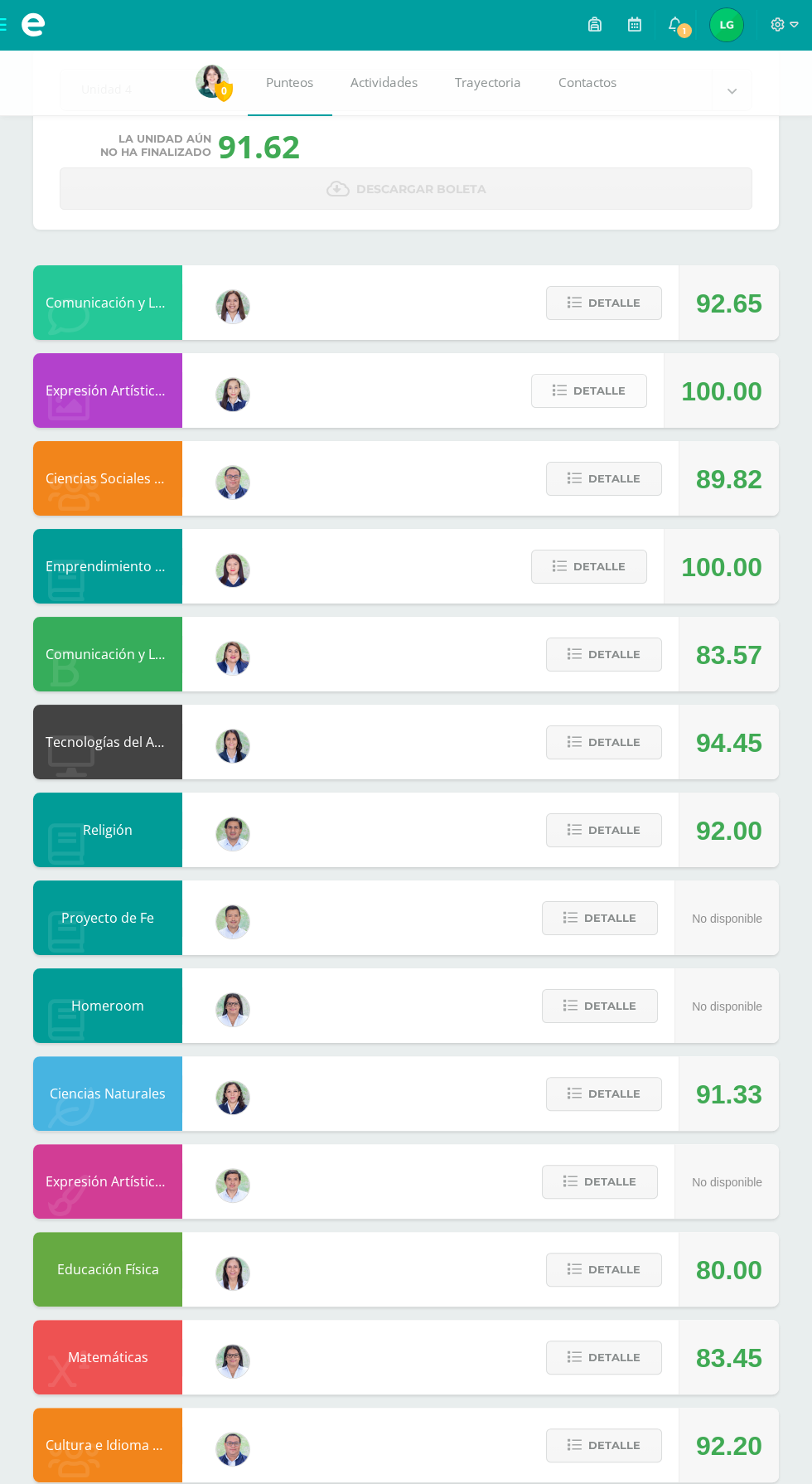
click at [631, 394] on button "Detalle" at bounding box center [590, 391] width 116 height 34
